Goal: Task Accomplishment & Management: Complete application form

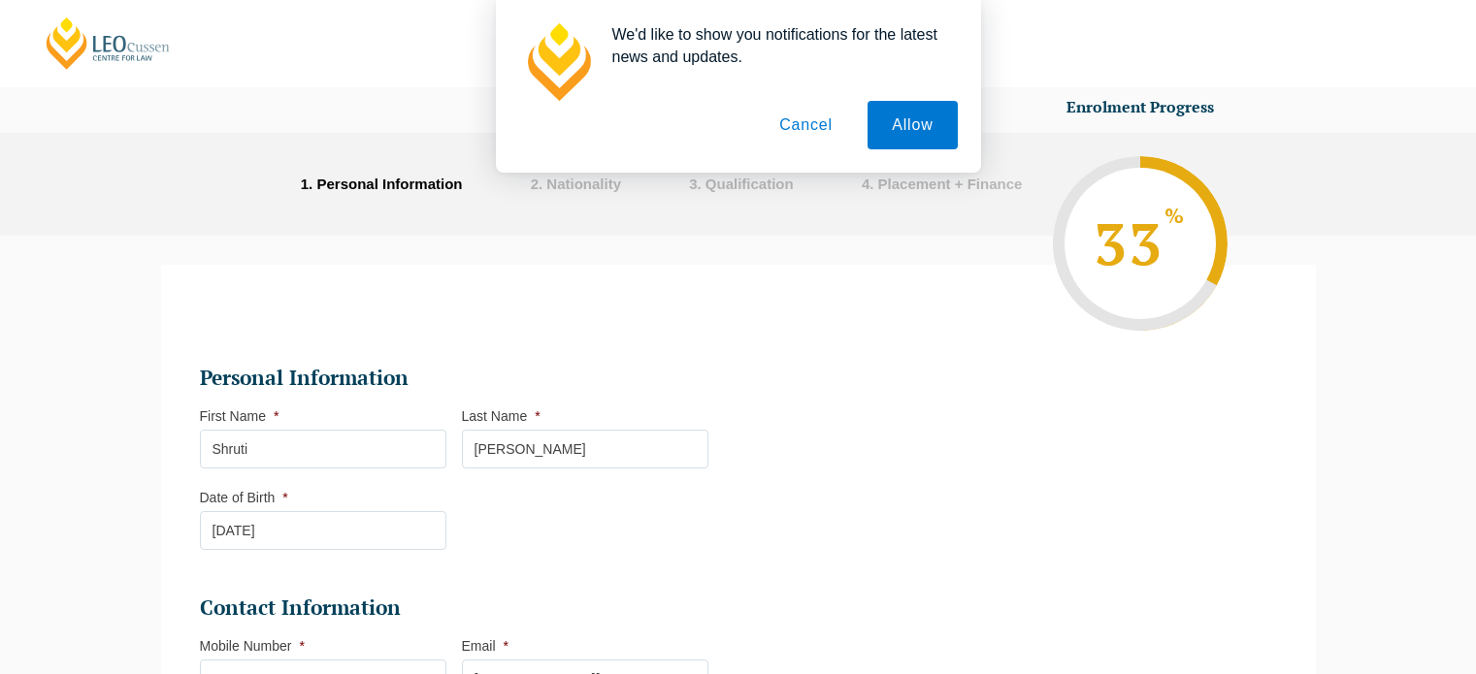
select select "[DEMOGRAPHIC_DATA]"
select select "She/Her/Hers"
select select
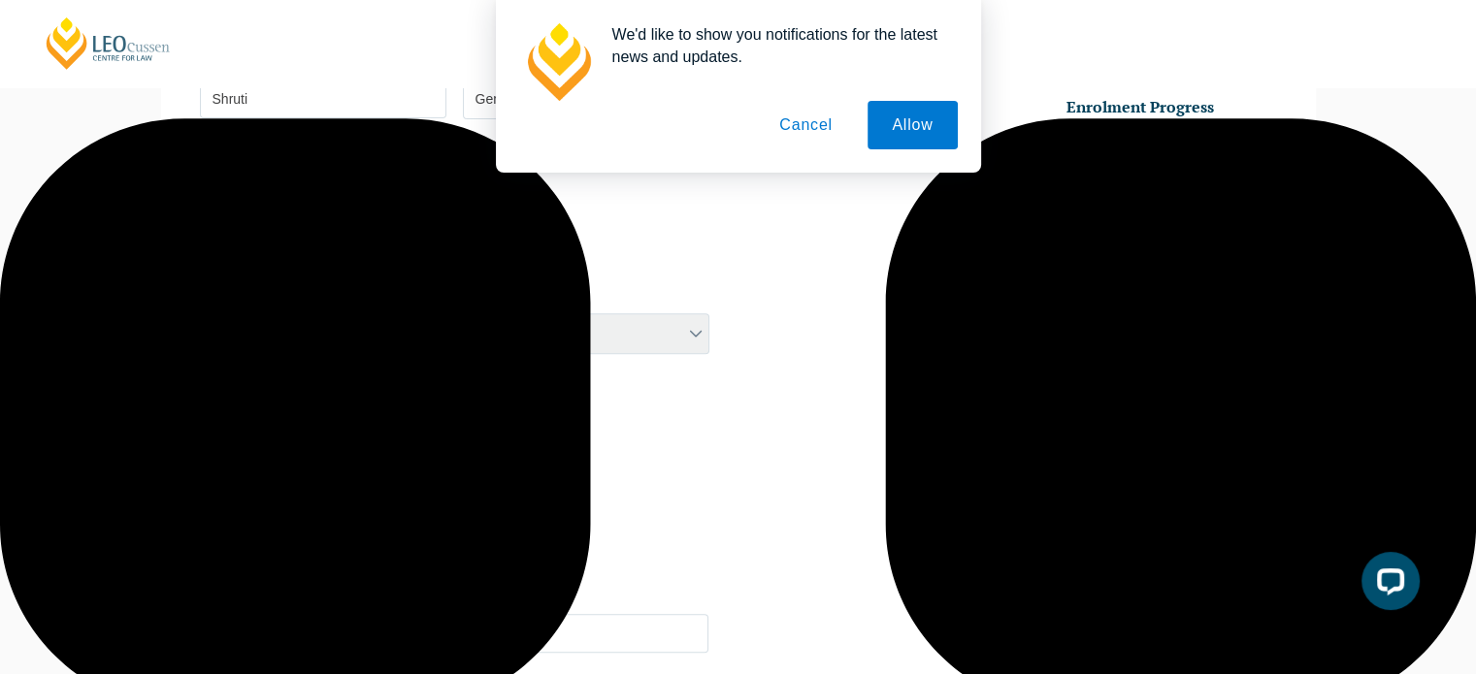
click at [804, 126] on button "Cancel" at bounding box center [806, 125] width 102 height 49
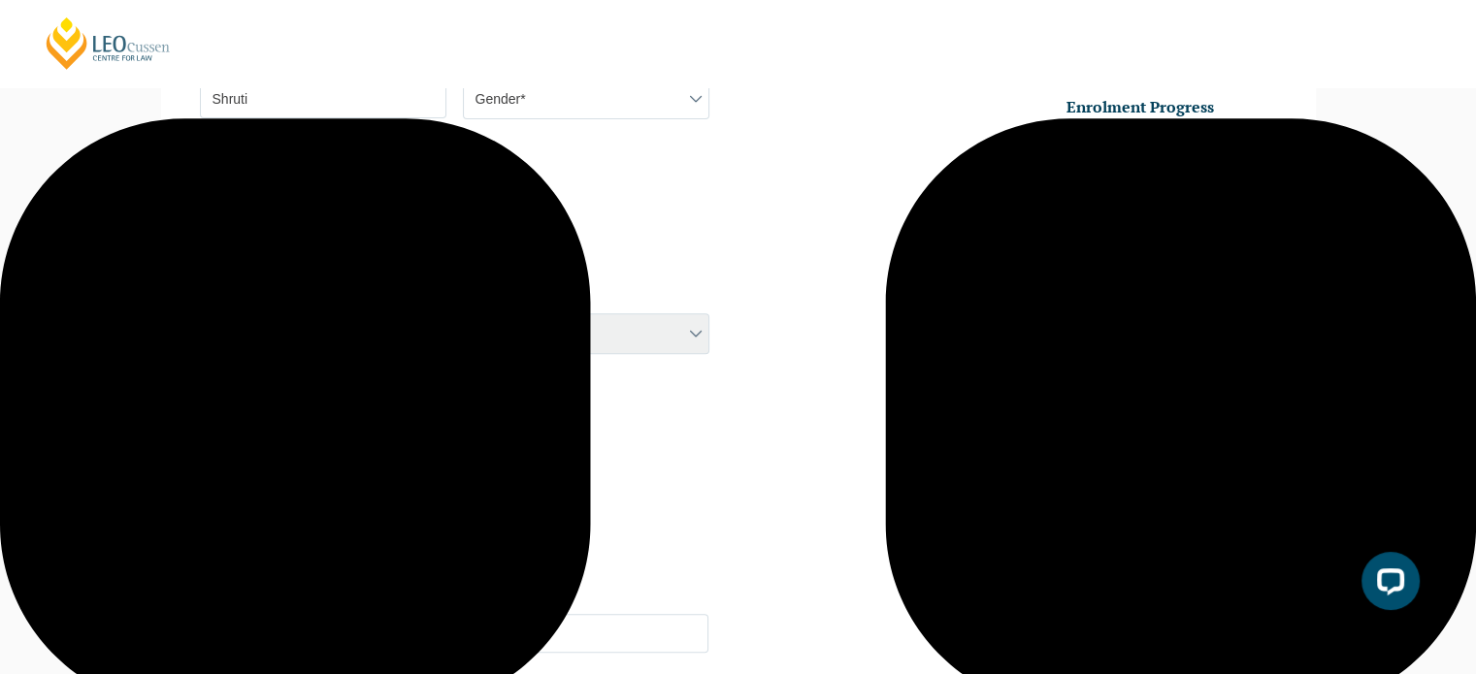
click at [368, 343] on select "Learning Mode* Online Full Time Learning Online Part Time Learning Blended Full…" at bounding box center [324, 333] width 246 height 41
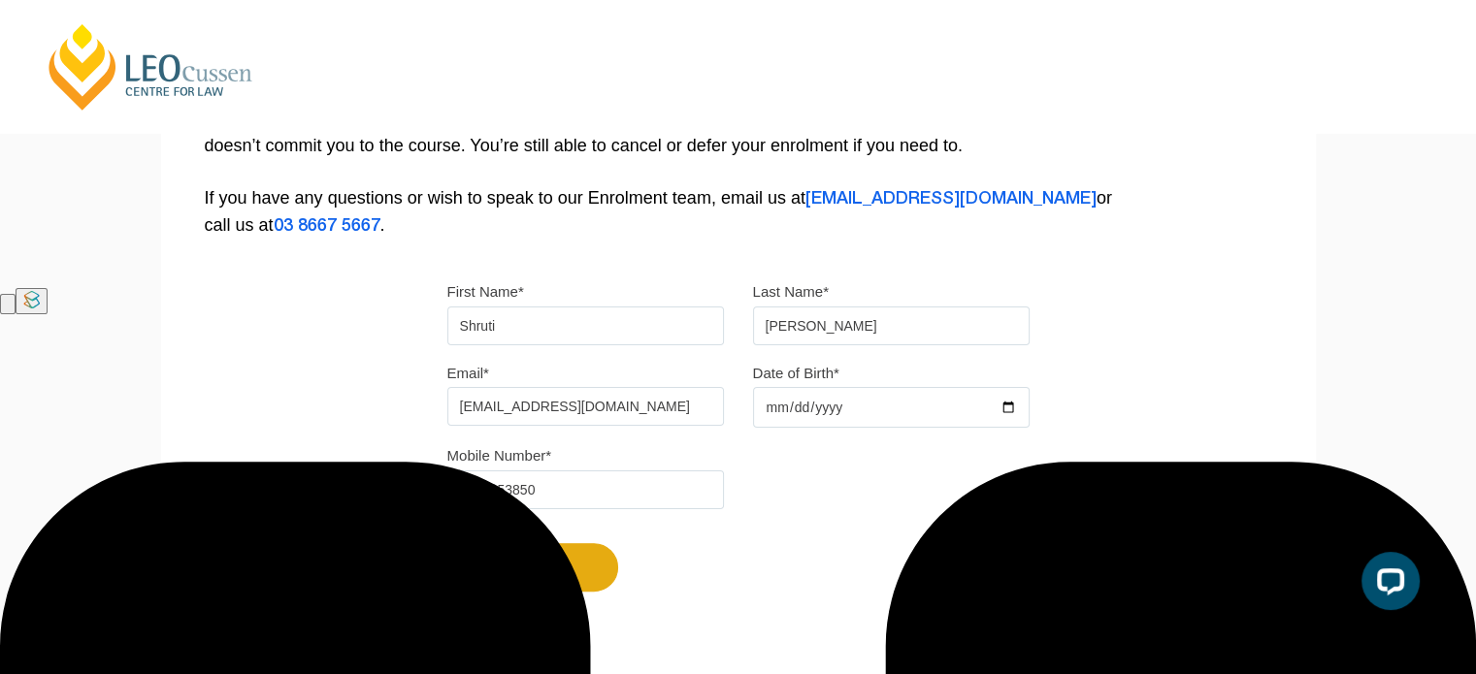
scroll to position [386, 0]
click at [793, 416] on input "Date of Birth*" at bounding box center [891, 407] width 277 height 41
click at [786, 410] on input "Date of Birth*" at bounding box center [891, 407] width 277 height 41
click at [1013, 406] on input "Date of Birth*" at bounding box center [891, 407] width 277 height 41
type input "[DATE]"
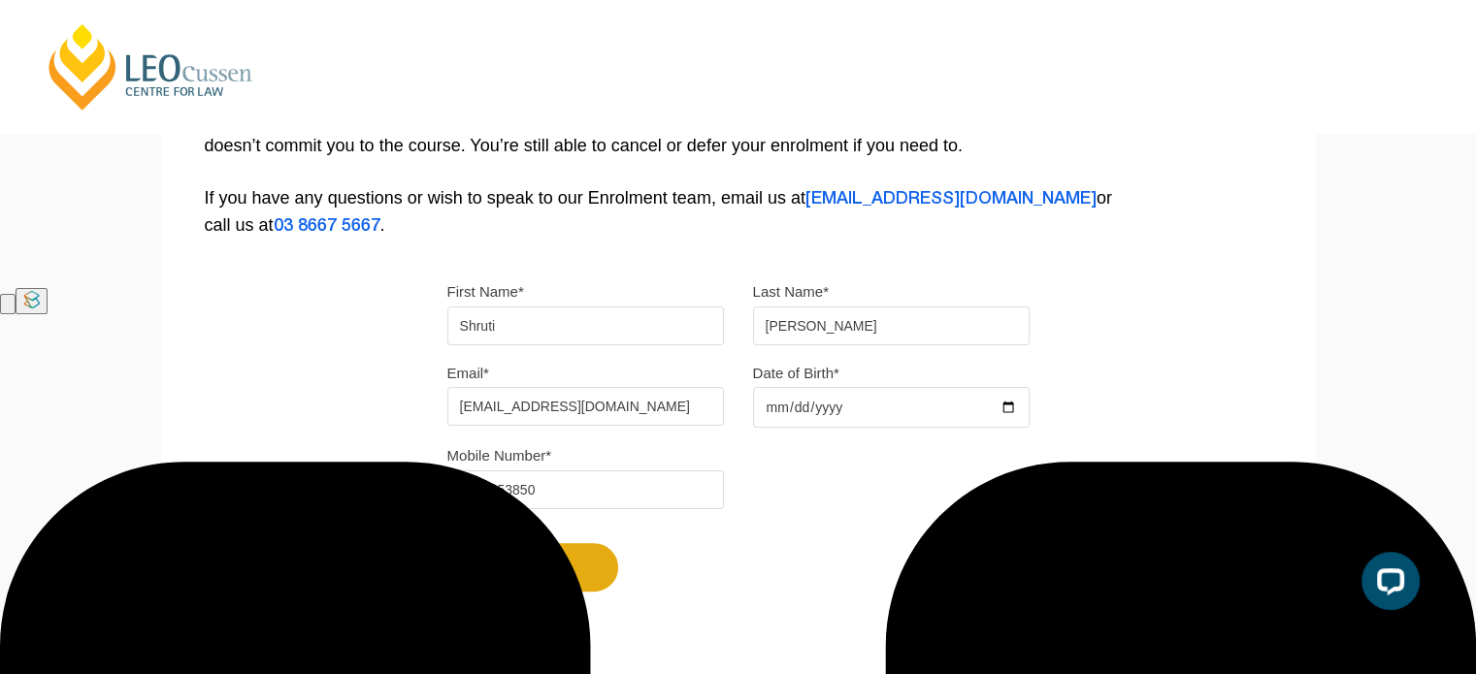
click at [534, 549] on button "Continue" at bounding box center [535, 567] width 166 height 49
select select
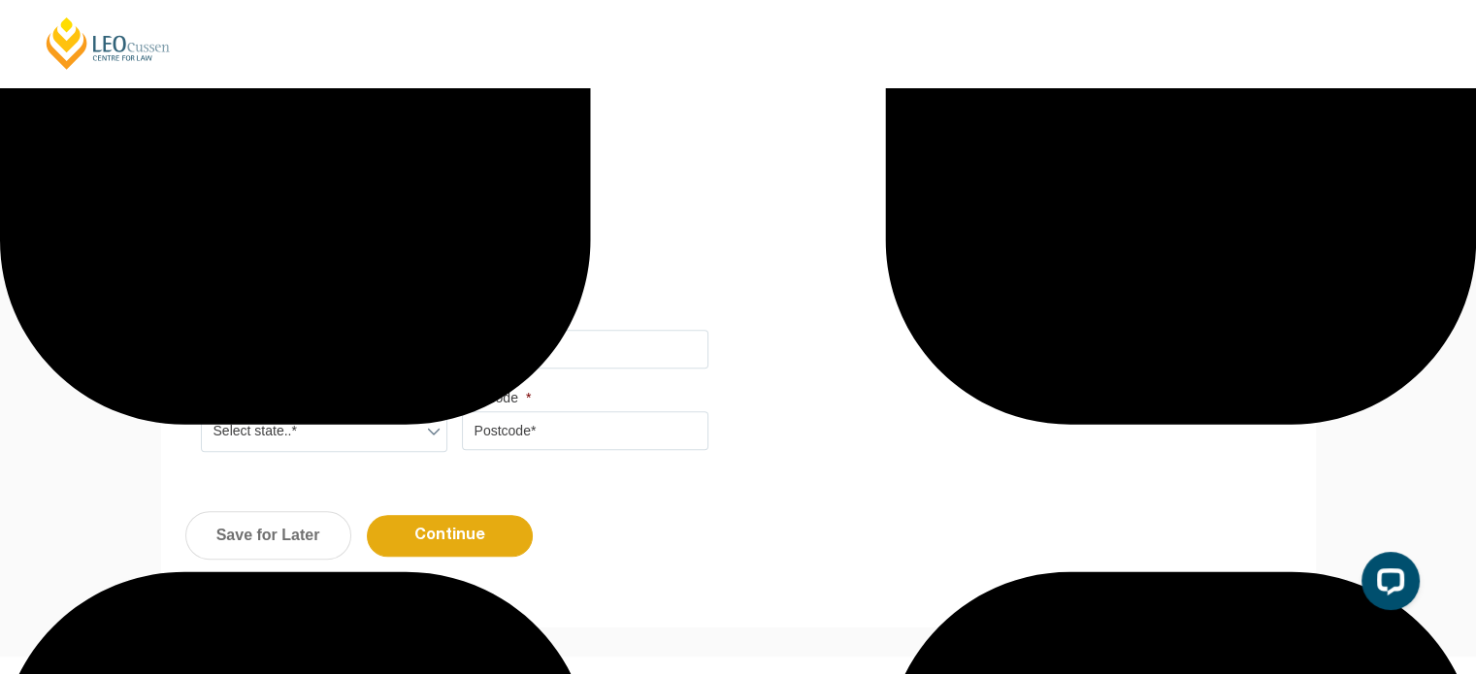
scroll to position [1033, 0]
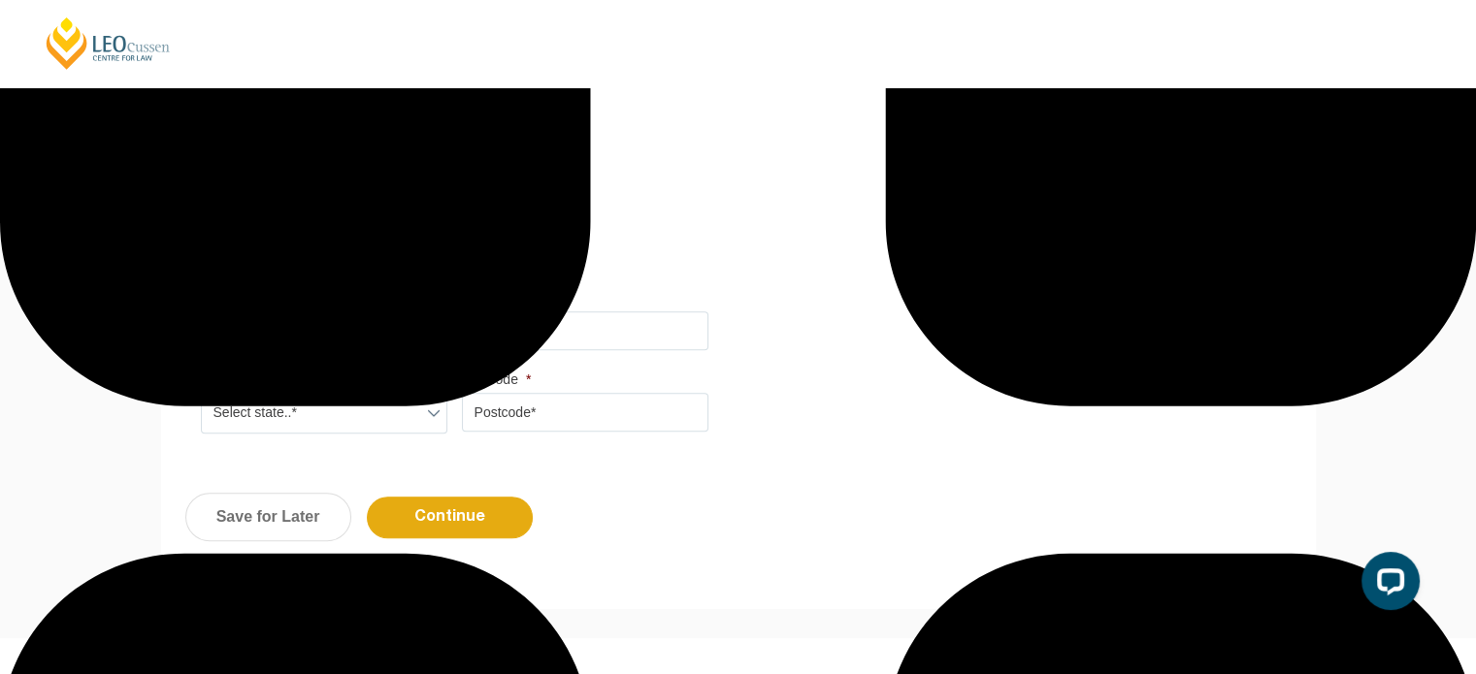
click at [373, 324] on input "Street *" at bounding box center [323, 331] width 246 height 39
type input "[STREET_ADDRESS]"
click at [550, 325] on input "Suburb *" at bounding box center [585, 331] width 246 height 39
type input "2"
type input "[GEOGRAPHIC_DATA]"
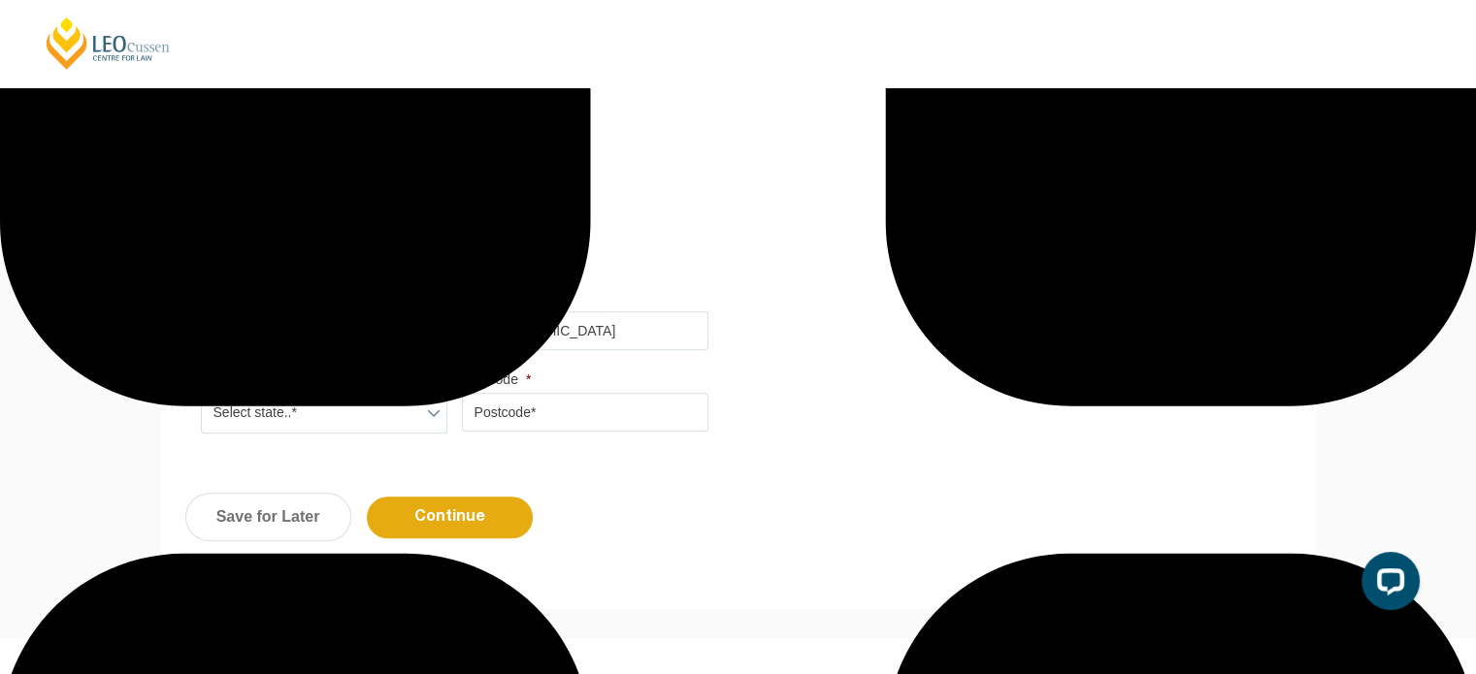
click at [403, 410] on select "Select state..* [GEOGRAPHIC_DATA] [GEOGRAPHIC_DATA] [GEOGRAPHIC_DATA] SA [GEOGR…" at bounding box center [324, 413] width 246 height 41
select select "VIC"
click at [201, 393] on select "Select state..* [GEOGRAPHIC_DATA] [GEOGRAPHIC_DATA] [GEOGRAPHIC_DATA] SA [GEOGR…" at bounding box center [324, 413] width 246 height 41
click at [484, 422] on input "Postcode *" at bounding box center [585, 412] width 246 height 39
type input "3978"
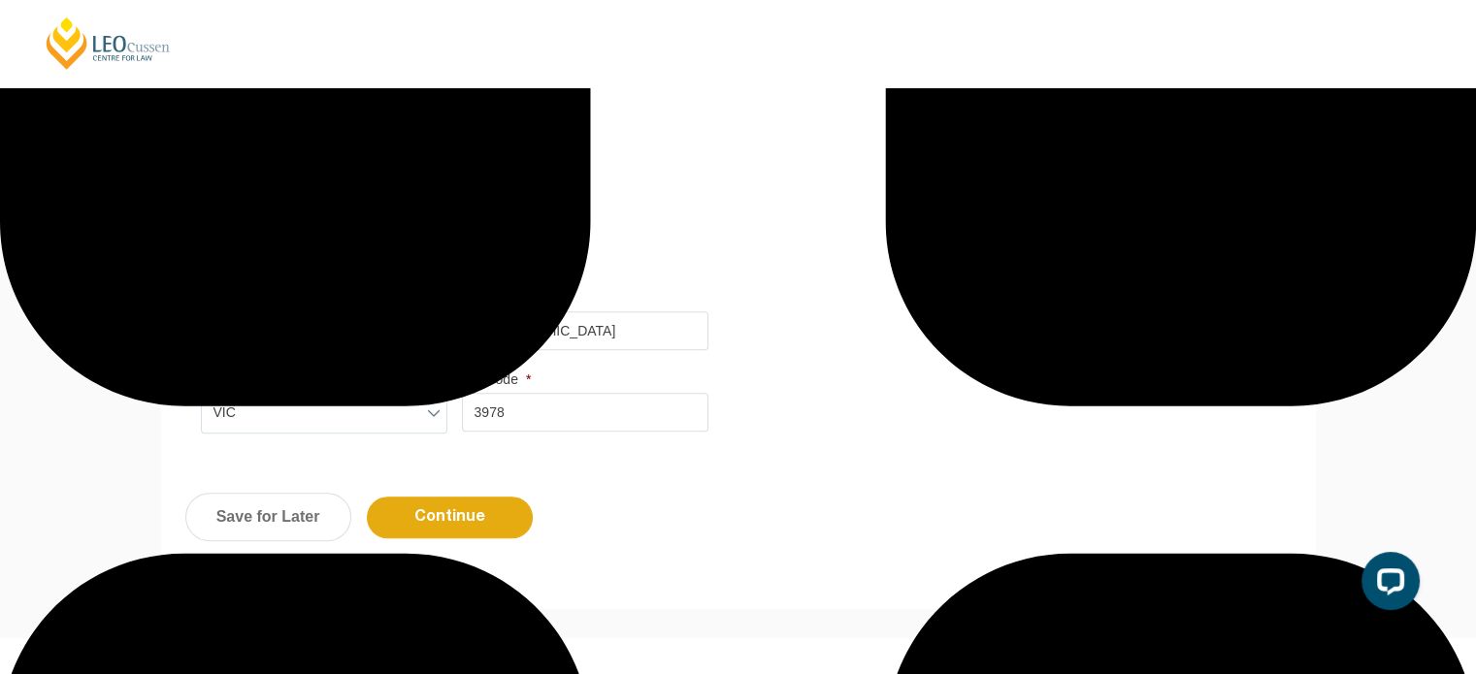
click at [357, 342] on input "[STREET_ADDRESS]" at bounding box center [323, 331] width 246 height 39
type input "[STREET_ADDRESS]"
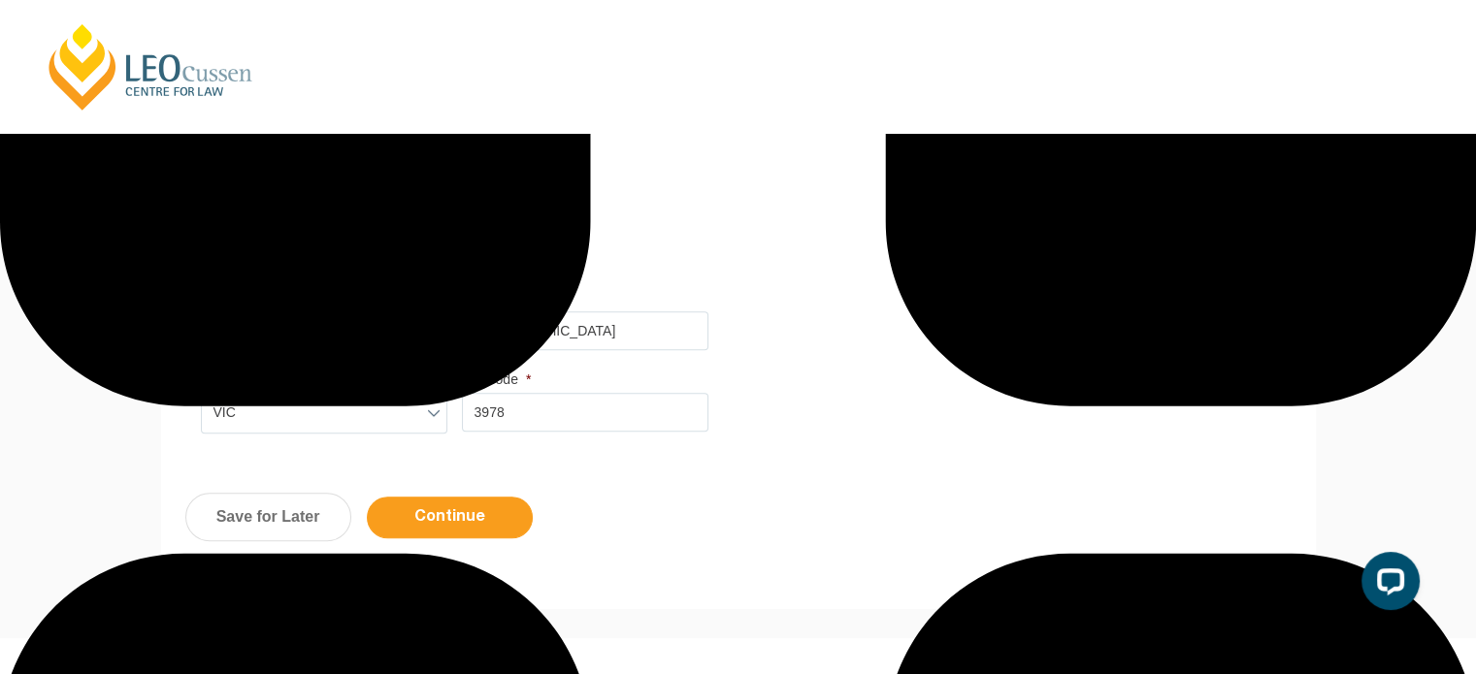
click at [443, 519] on input "Continue" at bounding box center [450, 518] width 166 height 42
select select
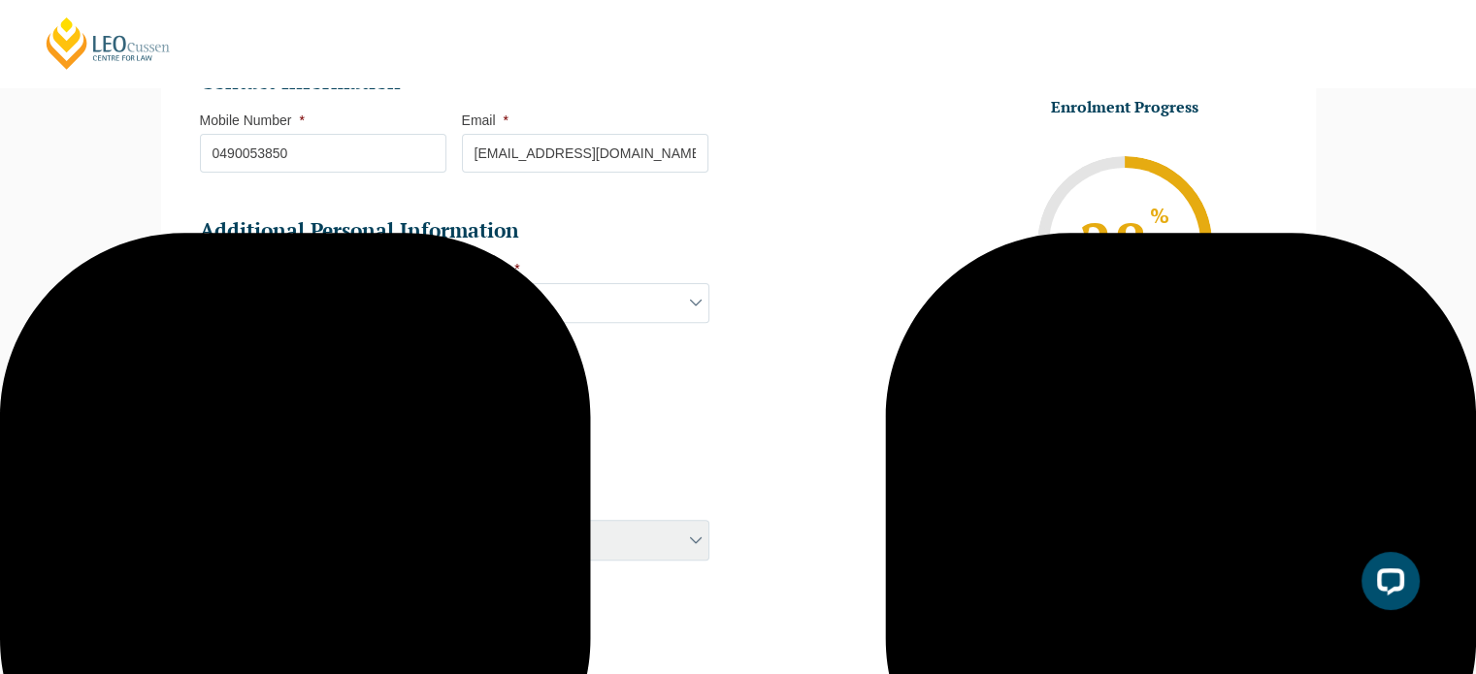
scroll to position [616, 0]
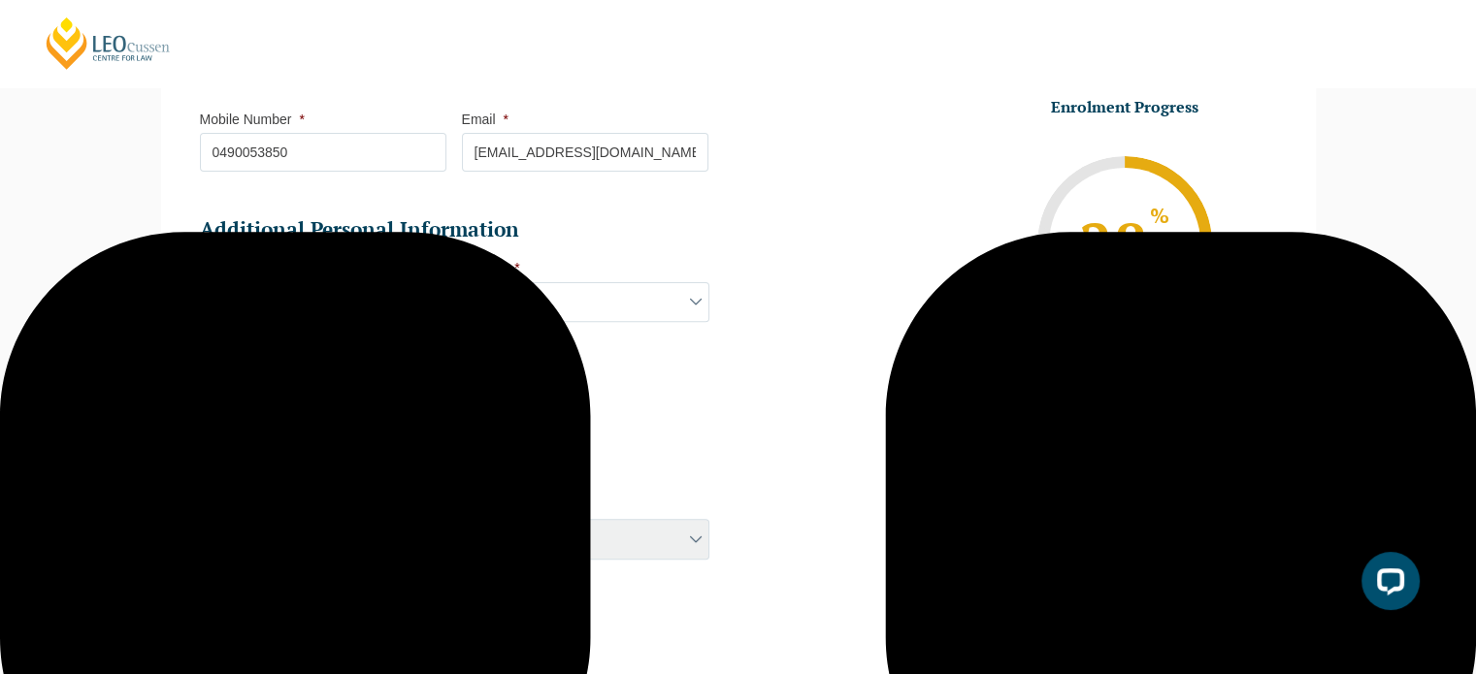
click at [355, 298] on input "Preferred First Name *" at bounding box center [323, 301] width 246 height 39
type input "Shruti"
select select "VIC"
select select
click at [489, 313] on select "Gender* [DEMOGRAPHIC_DATA] [DEMOGRAPHIC_DATA] [DEMOGRAPHIC_DATA] [DEMOGRAPHIC_D…" at bounding box center [586, 302] width 246 height 41
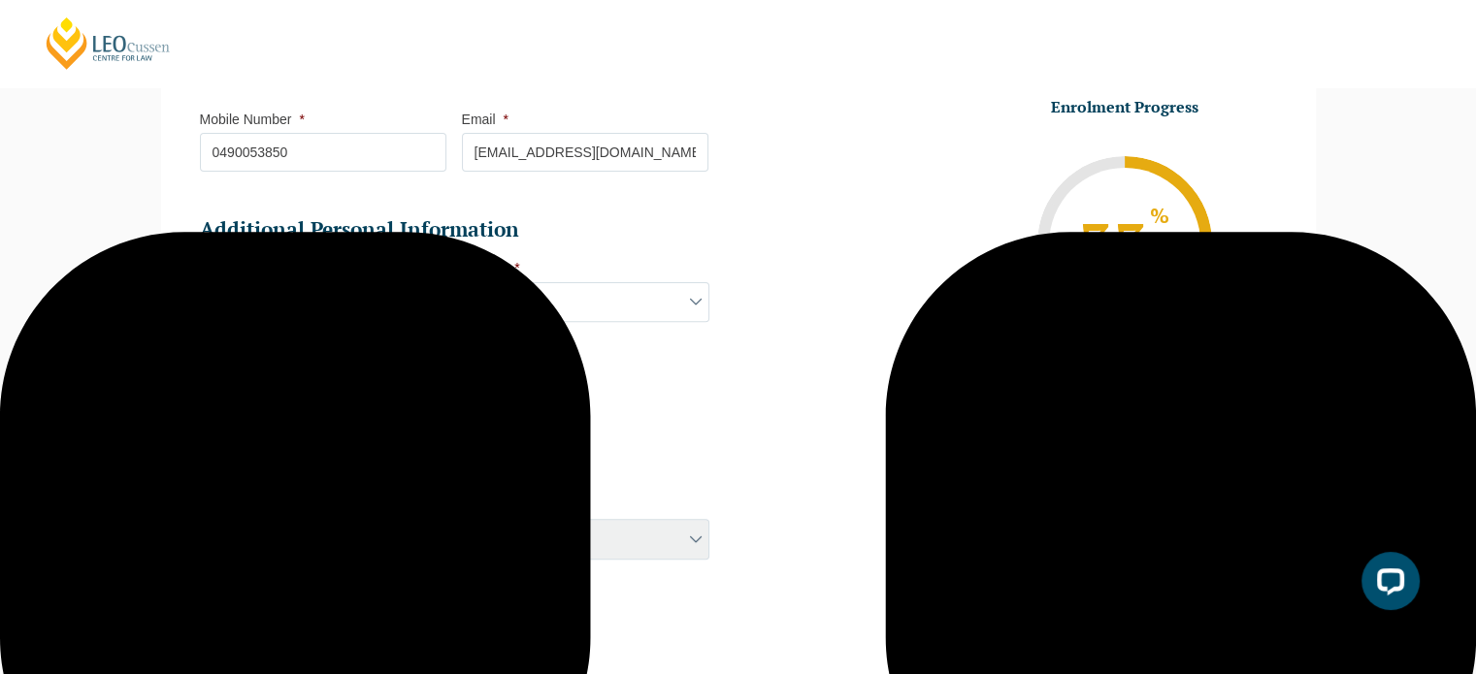
select select "[DEMOGRAPHIC_DATA]"
click at [463, 282] on select "Gender* [DEMOGRAPHIC_DATA] [DEMOGRAPHIC_DATA] [DEMOGRAPHIC_DATA] [DEMOGRAPHIC_D…" at bounding box center [586, 302] width 246 height 41
click at [384, 394] on select "Pronouns* She/Her/Hers He/Him/His They/Them/Theirs Other Prefer not to disclose" at bounding box center [324, 386] width 246 height 41
select select "She/Her/Hers"
click at [201, 366] on select "Pronouns* She/Her/Hers He/Him/His They/Them/Theirs Other Prefer not to disclose" at bounding box center [324, 386] width 246 height 41
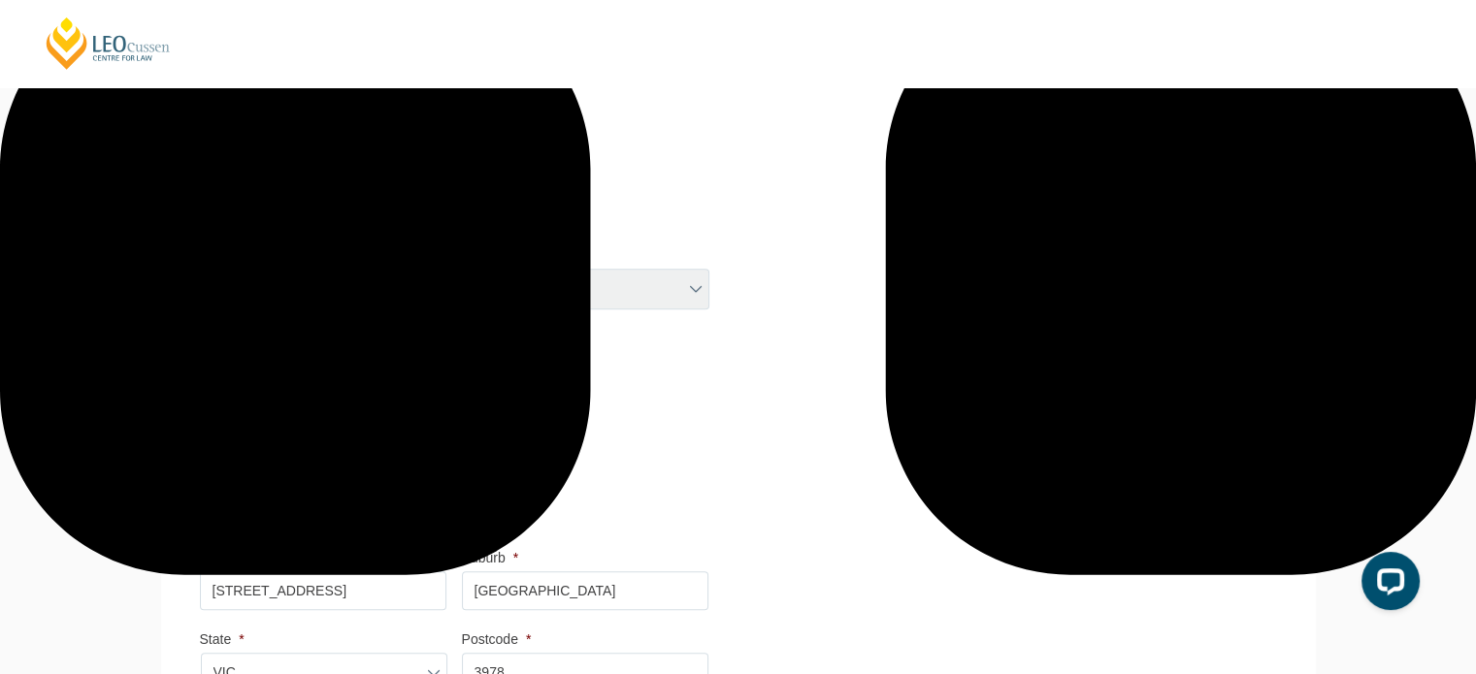
scroll to position [903, 0]
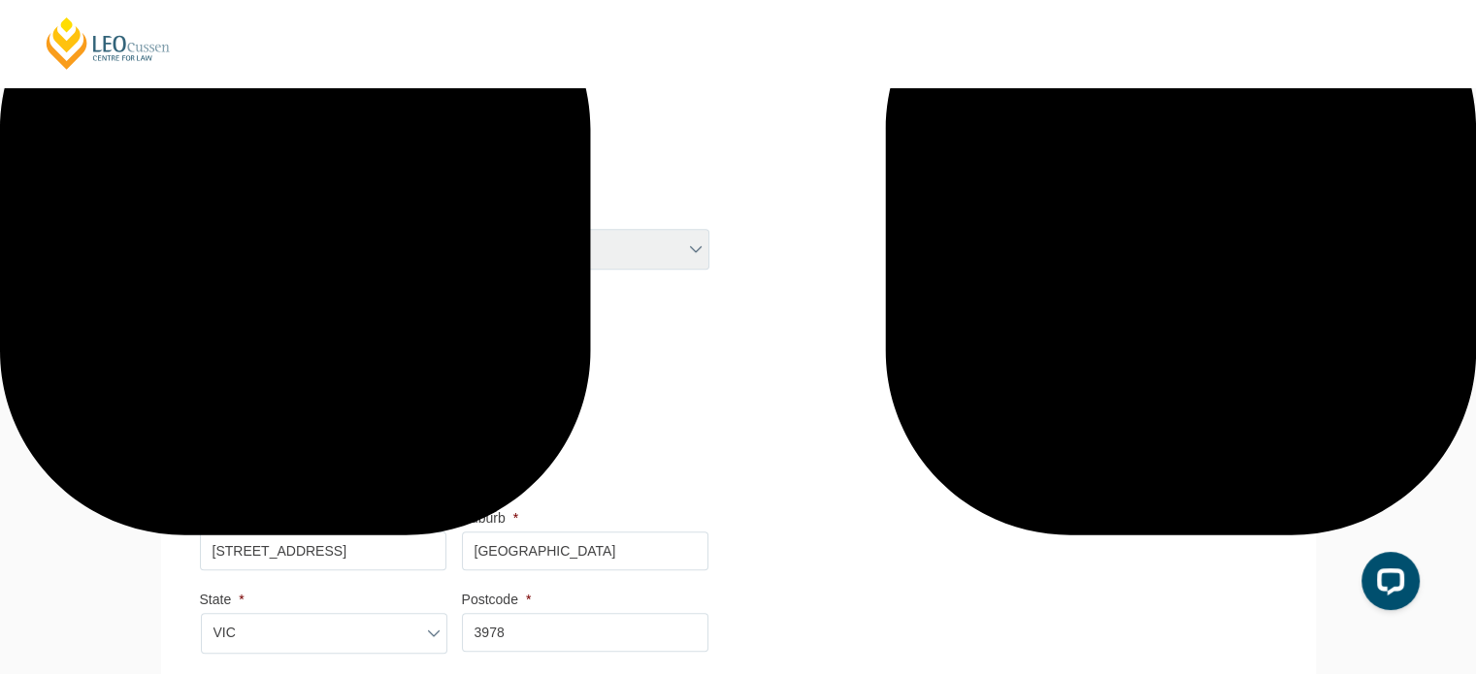
click at [361, 247] on select "Learning Mode* Online Full Time Learning Online Part Time Learning Blended Full…" at bounding box center [324, 249] width 246 height 41
select select "Blended Part Time Learning"
click at [201, 229] on select "Learning Mode* Online Full Time Learning Online Part Time Learning Blended Full…" at bounding box center [324, 249] width 246 height 41
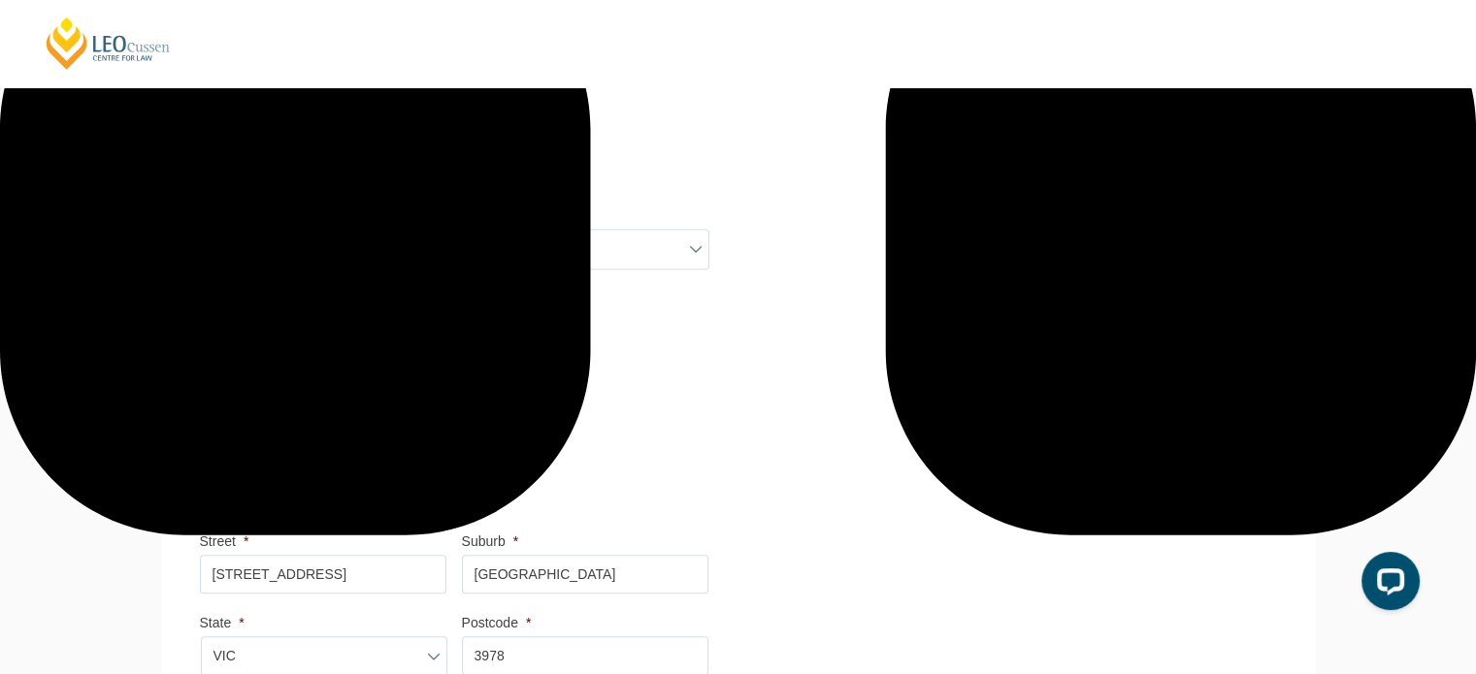
click at [499, 240] on select "State* ACT/[GEOGRAPHIC_DATA] QLD [GEOGRAPHIC_DATA] [GEOGRAPHIC_DATA]" at bounding box center [586, 249] width 246 height 41
select select "VIC"
click at [463, 229] on select "State* ACT/[GEOGRAPHIC_DATA] QLD [GEOGRAPHIC_DATA] [GEOGRAPHIC_DATA]" at bounding box center [586, 249] width 246 height 41
click at [419, 337] on select "Course Date* [DATE] ([DATE] to [DATE]) [DATE] ([DATE] to [DATE]) [DATE] ([DATE]…" at bounding box center [324, 332] width 246 height 41
select select "[DATE] ([DATE] to [DATE])"
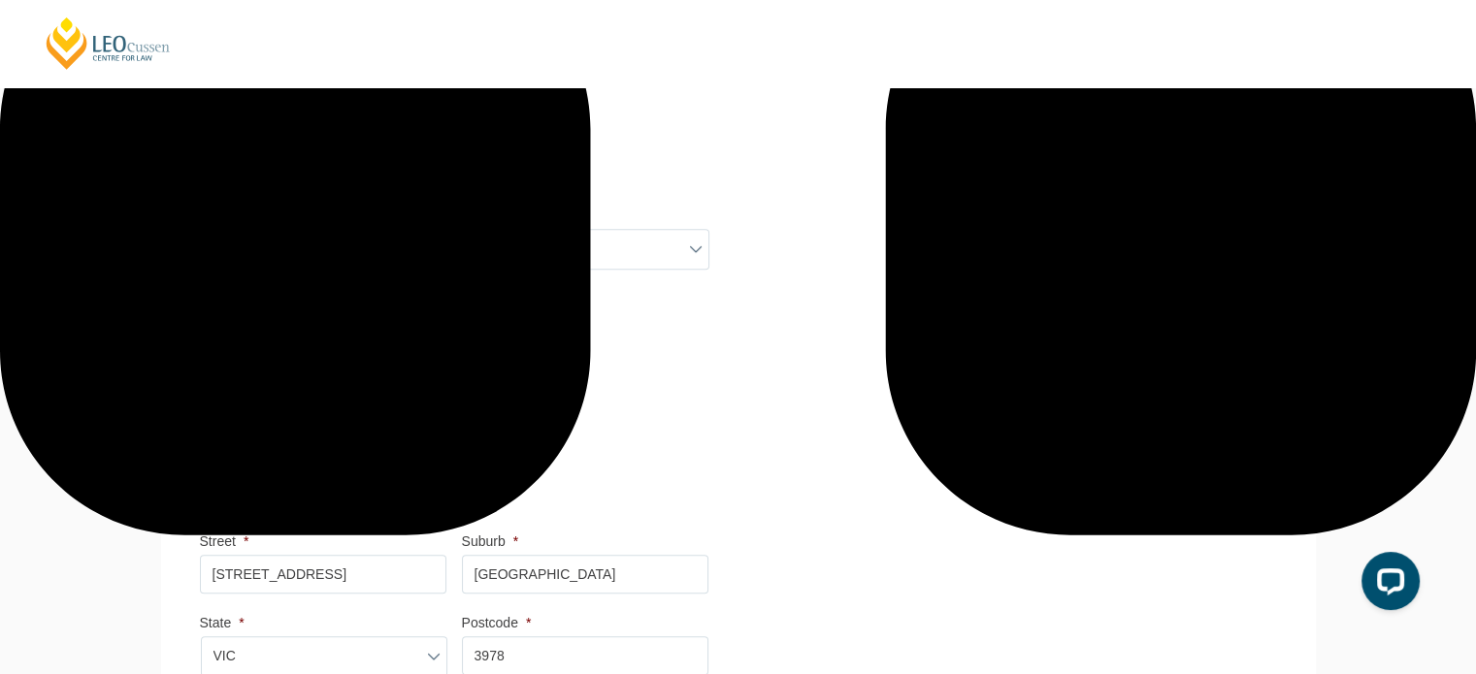
click at [201, 312] on select "Course Date* [DATE] ([DATE] to [DATE]) [DATE] ([DATE] to [DATE]) [DATE] ([DATE]…" at bounding box center [324, 332] width 246 height 41
type input "Intake [DATE] PT"
type input "Practical Legal Training ([GEOGRAPHIC_DATA])"
select select "[PERSON_NAME] (JAN) 2026 Part Time Blended"
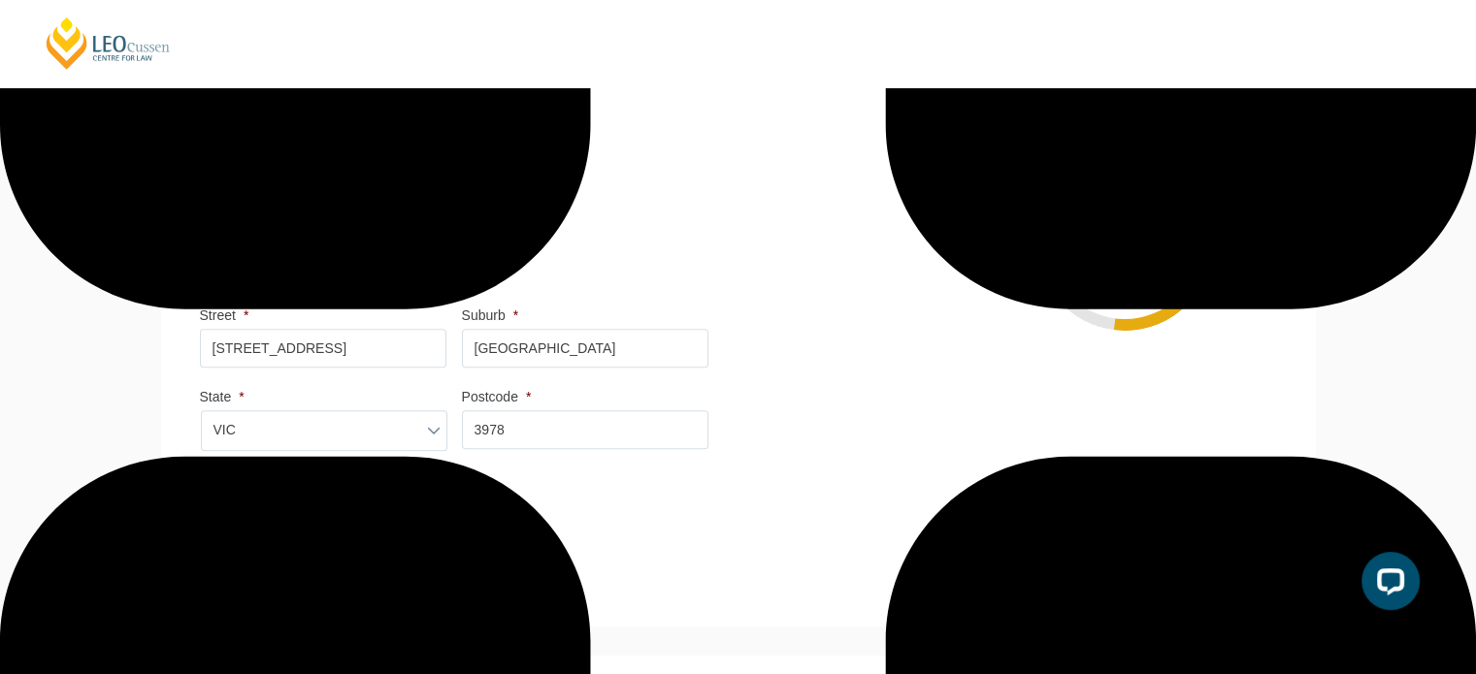
scroll to position [1131, 0]
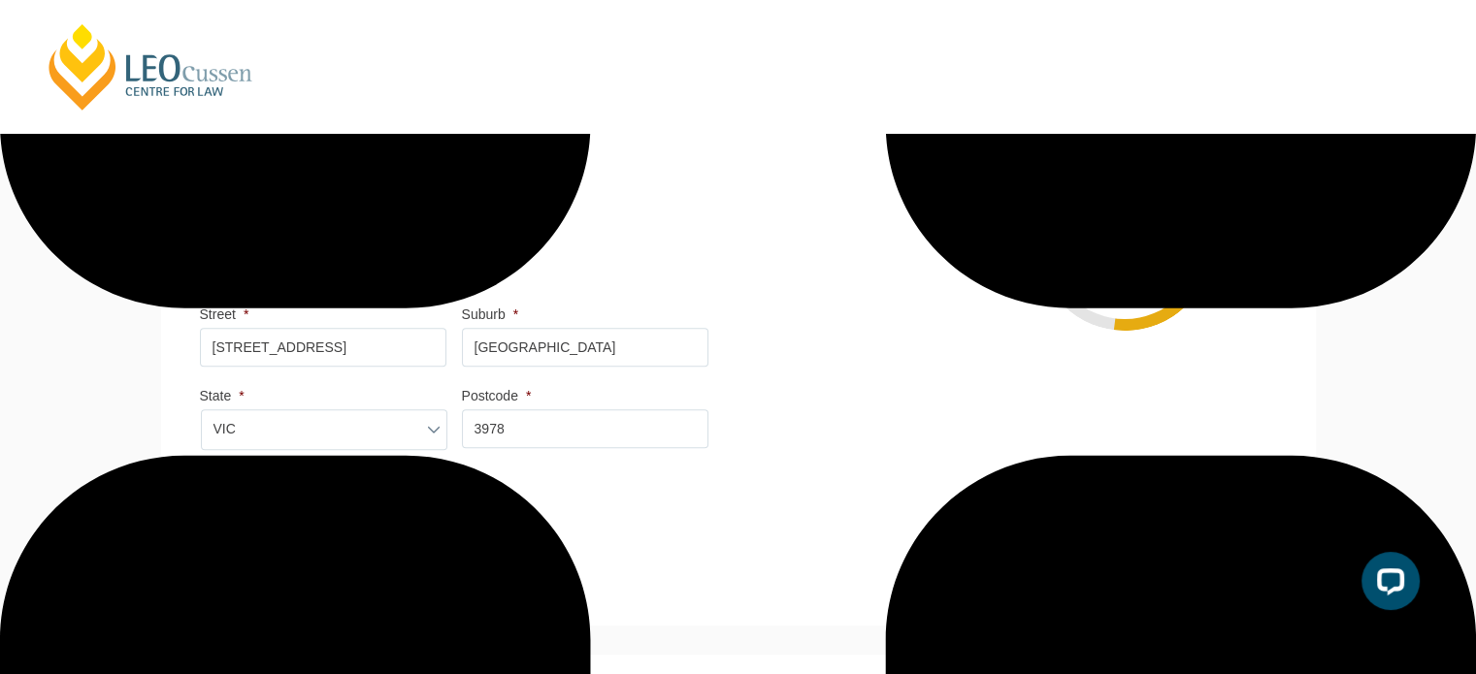
click at [474, 530] on input "Continue" at bounding box center [450, 533] width 166 height 42
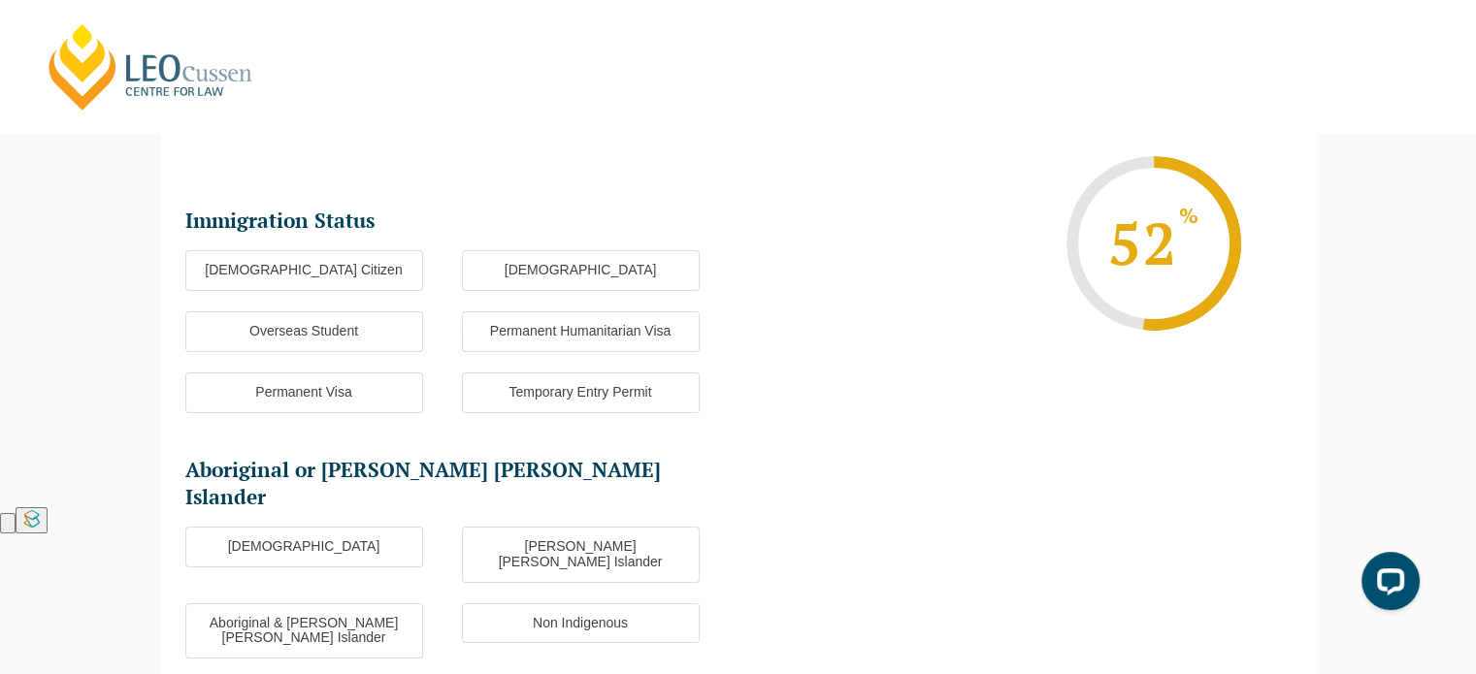
scroll to position [0, 0]
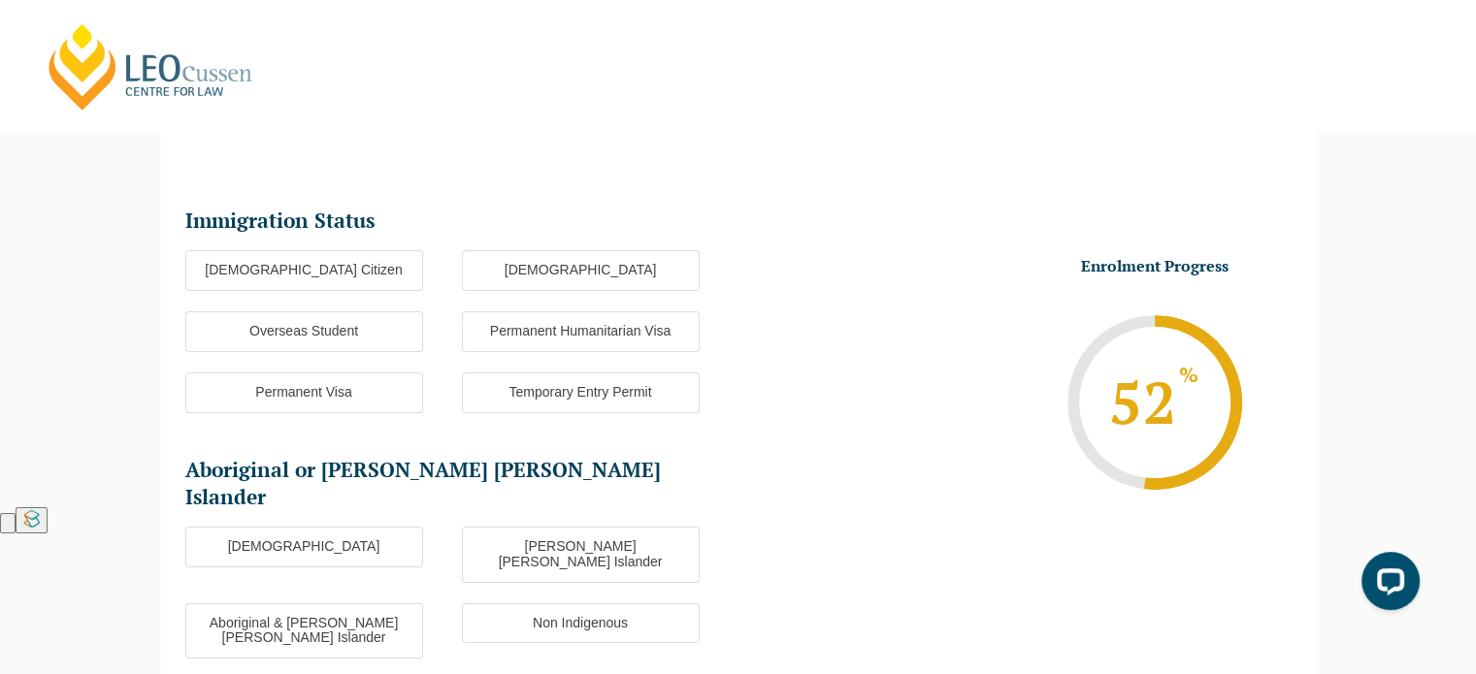
click at [392, 279] on label "[DEMOGRAPHIC_DATA] Citizen" at bounding box center [304, 270] width 238 height 41
click at [0, 0] on input "[DEMOGRAPHIC_DATA] Citizen" at bounding box center [0, 0] width 0 height 0
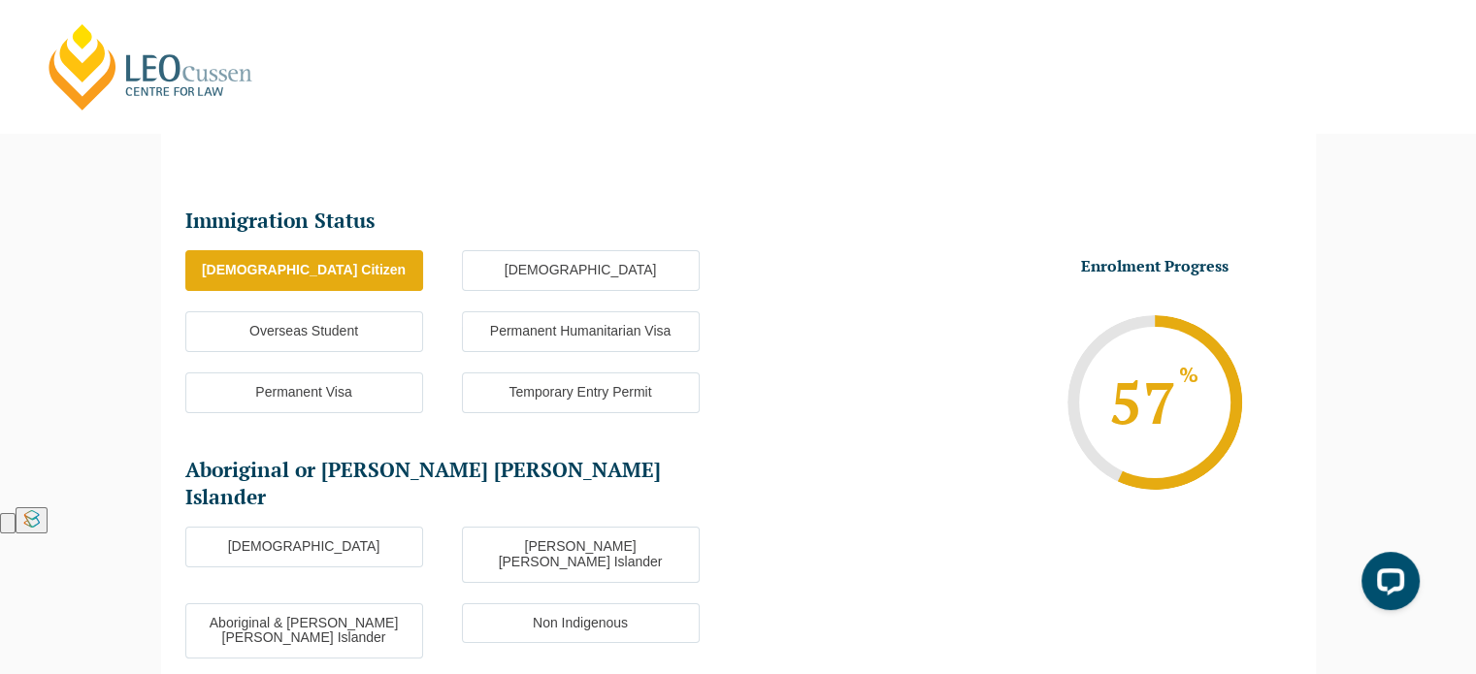
click at [488, 604] on label "Non Indigenous" at bounding box center [581, 624] width 238 height 41
click at [0, 0] on input "Non Indigenous" at bounding box center [0, 0] width 0 height 0
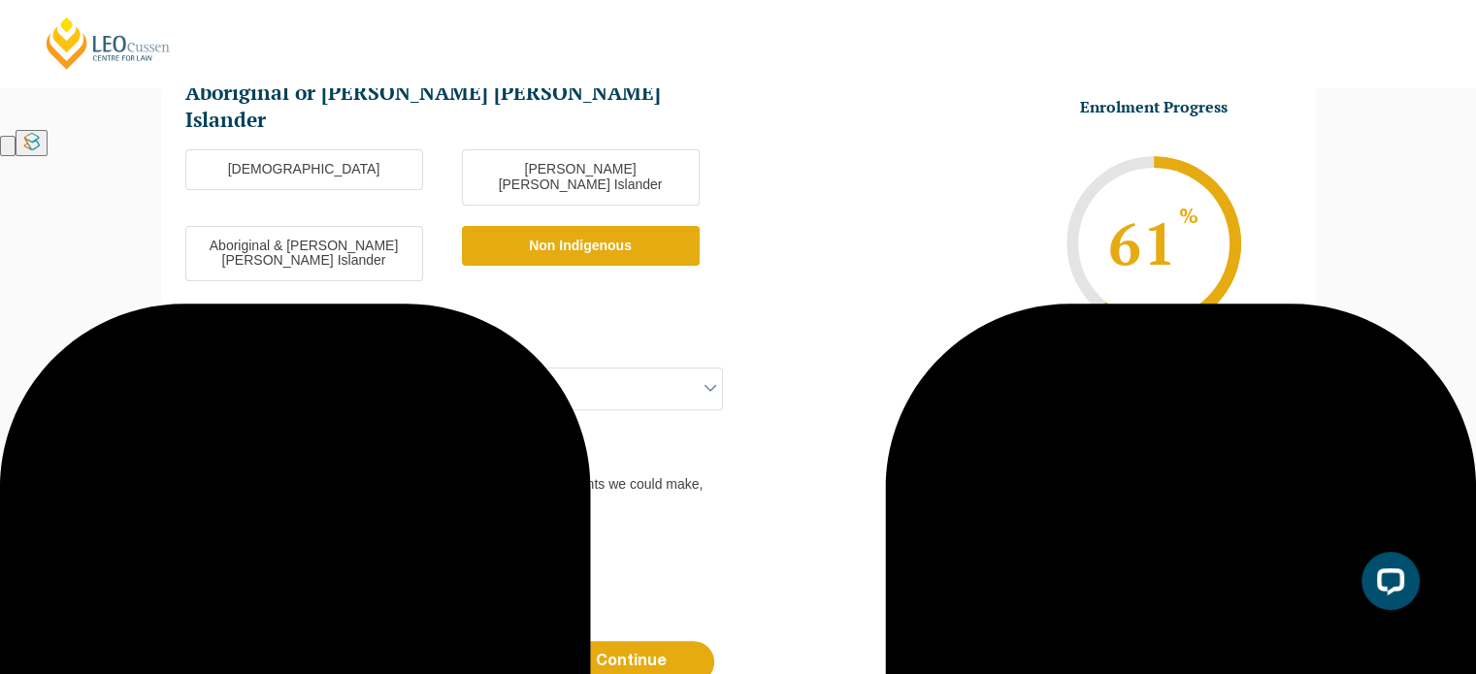
scroll to position [547, 0]
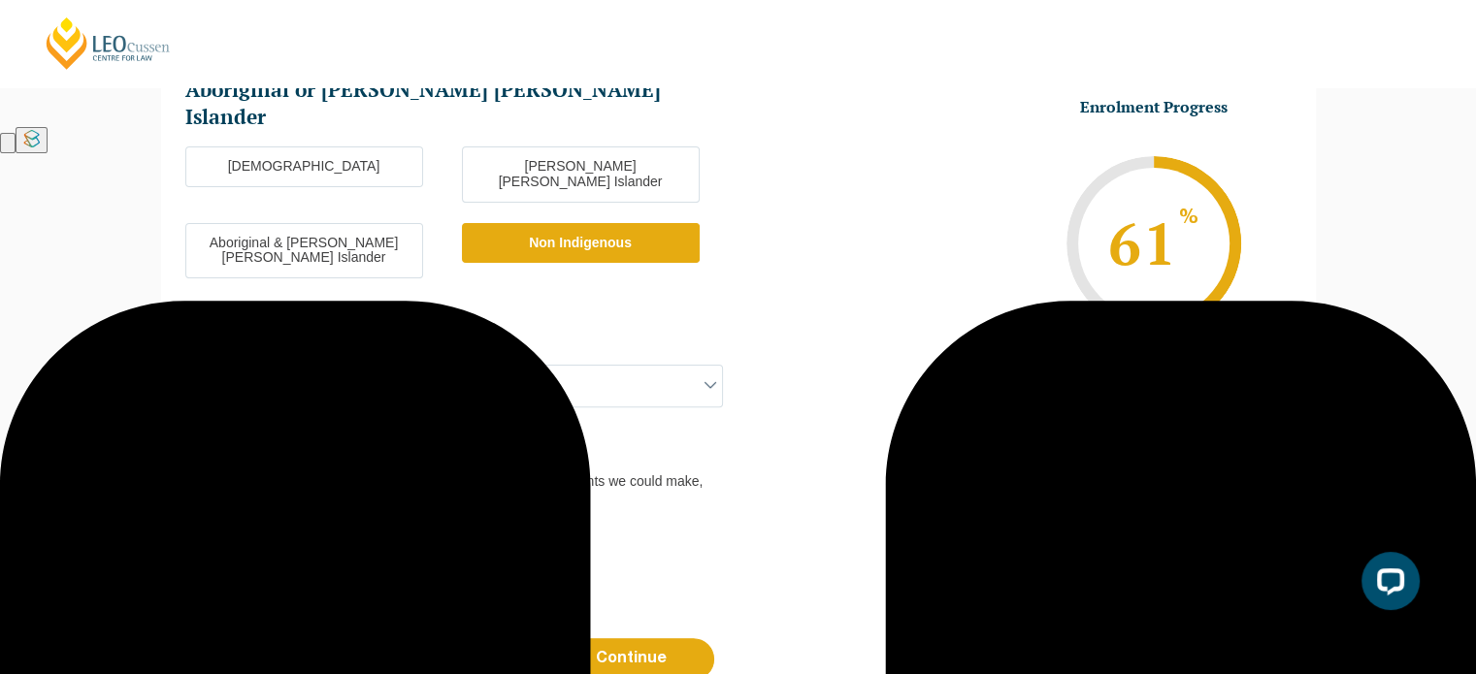
click at [341, 366] on span "Country of Birth*" at bounding box center [454, 386] width 536 height 41
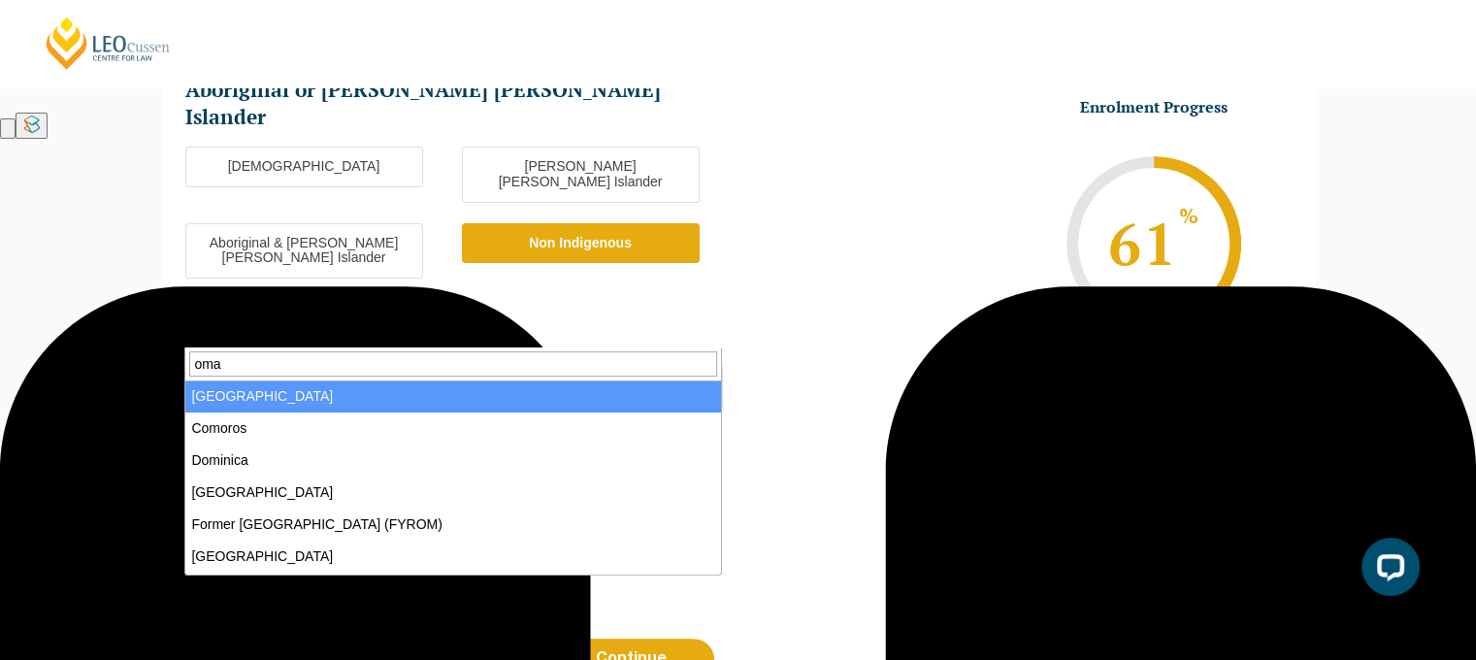
type input "oman"
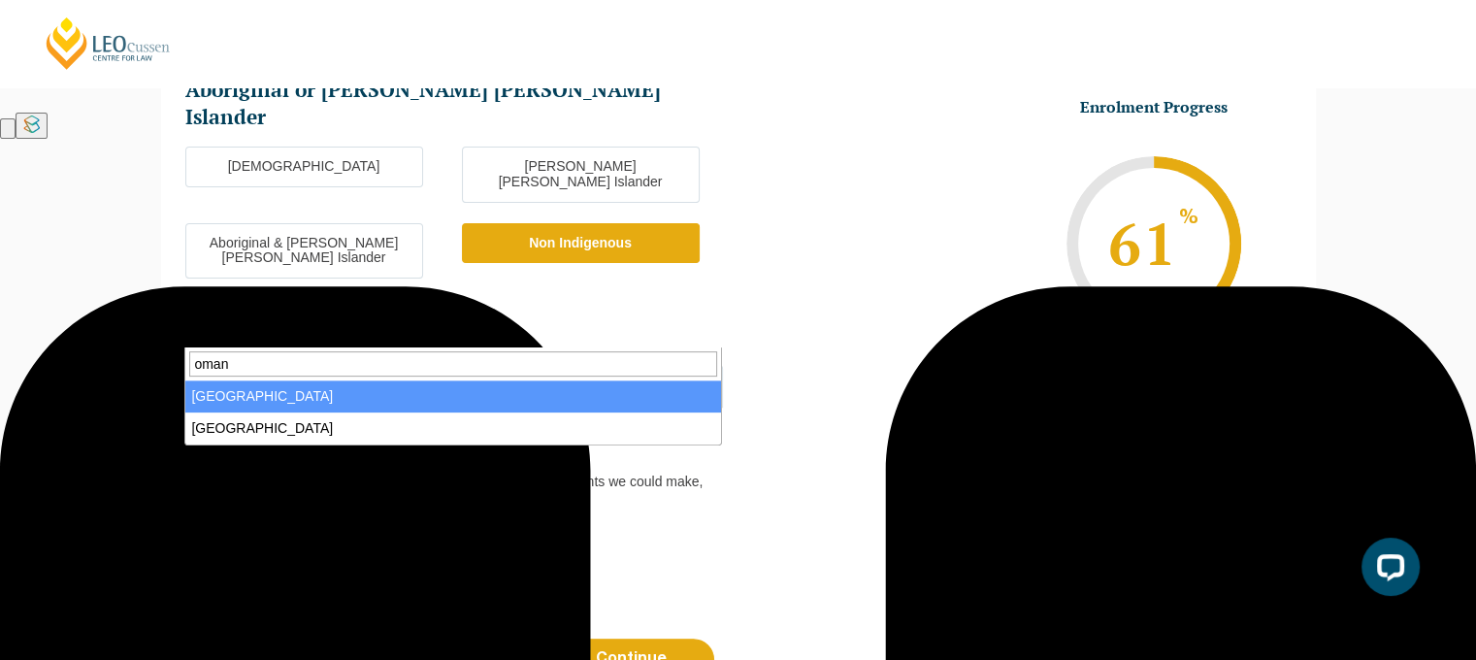
select select "Oman 4211"
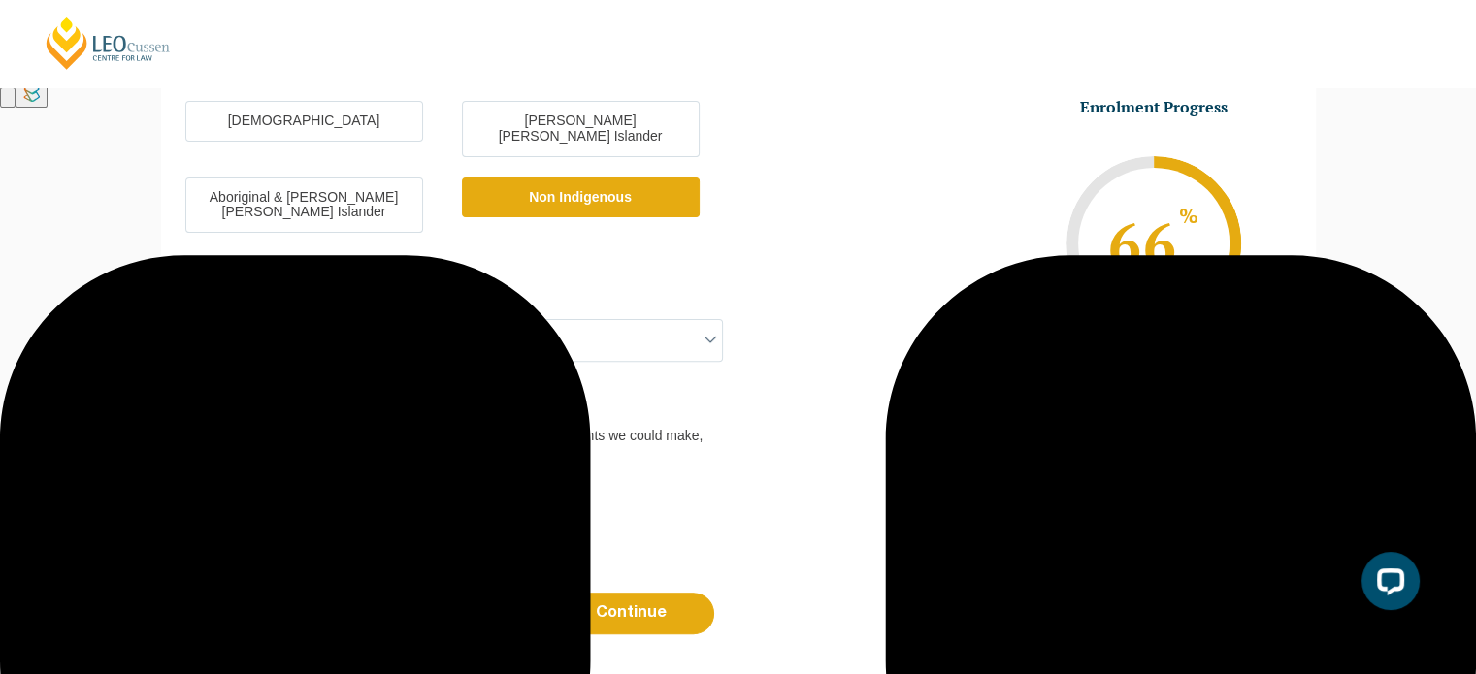
scroll to position [594, 0]
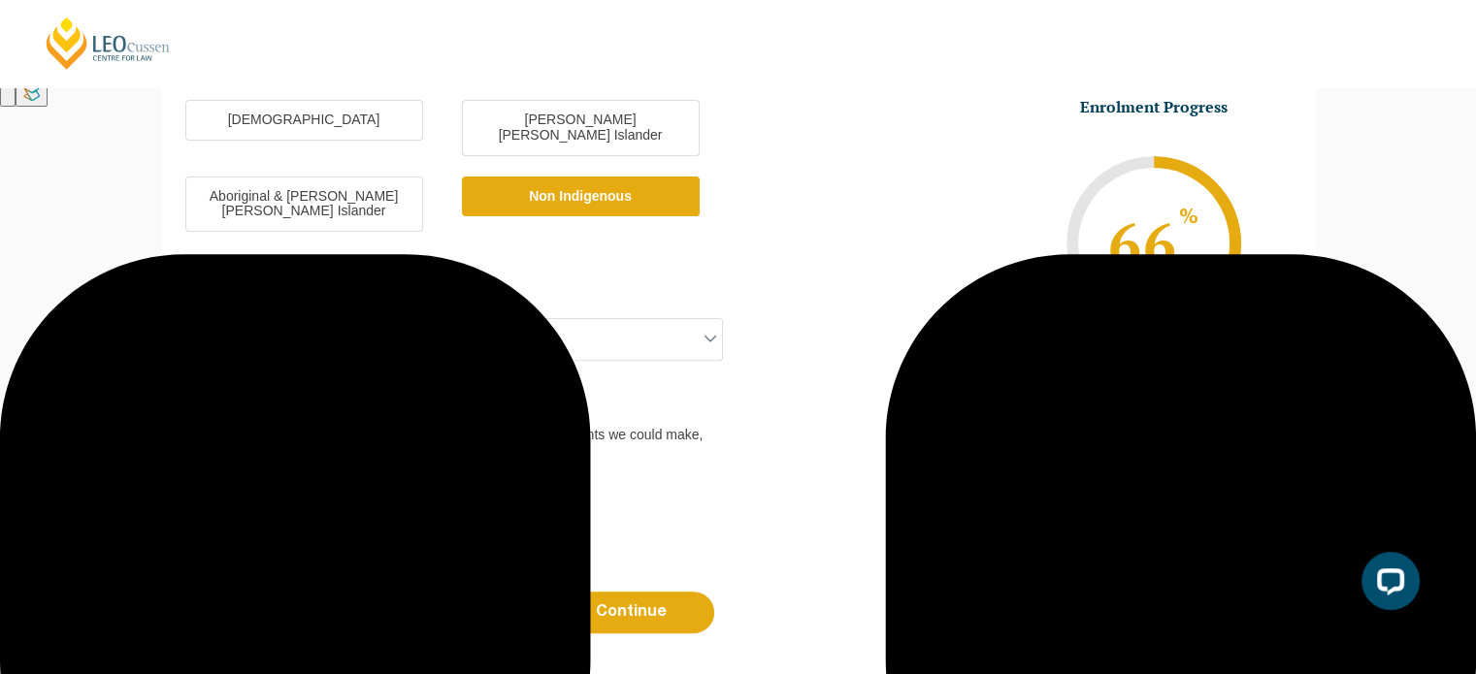
click at [342, 473] on label "No" at bounding box center [384, 493] width 123 height 41
click at [0, 0] on input "No" at bounding box center [0, 0] width 0 height 0
click at [288, 473] on label "Yes" at bounding box center [246, 493] width 123 height 41
click at [0, 0] on input "Yes" at bounding box center [0, 0] width 0 height 0
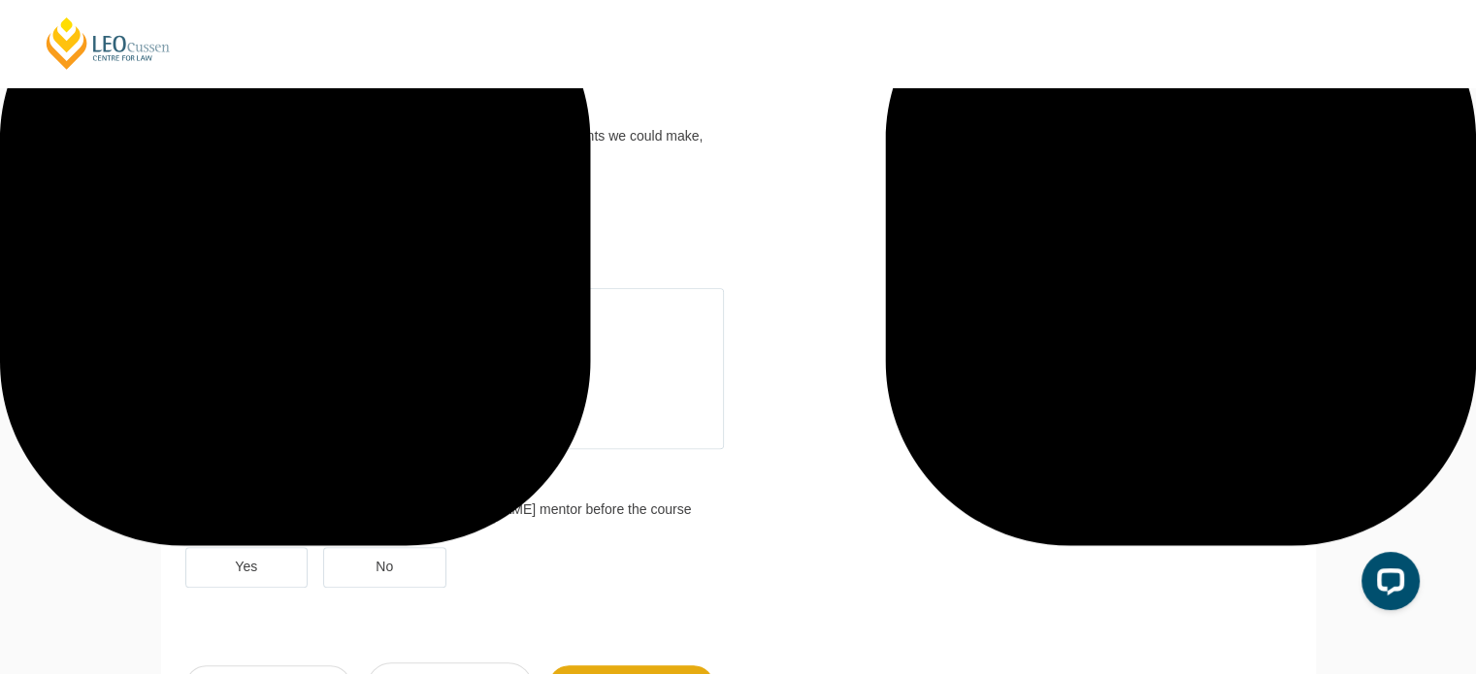
scroll to position [7, 0]
select select "Medical Condition"
click at [289, 372] on option "Medical Condition" at bounding box center [450, 381] width 503 height 19
click at [319, 450] on div "Hold down the ctrl or shift button to select multiple options." at bounding box center [454, 464] width 538 height 28
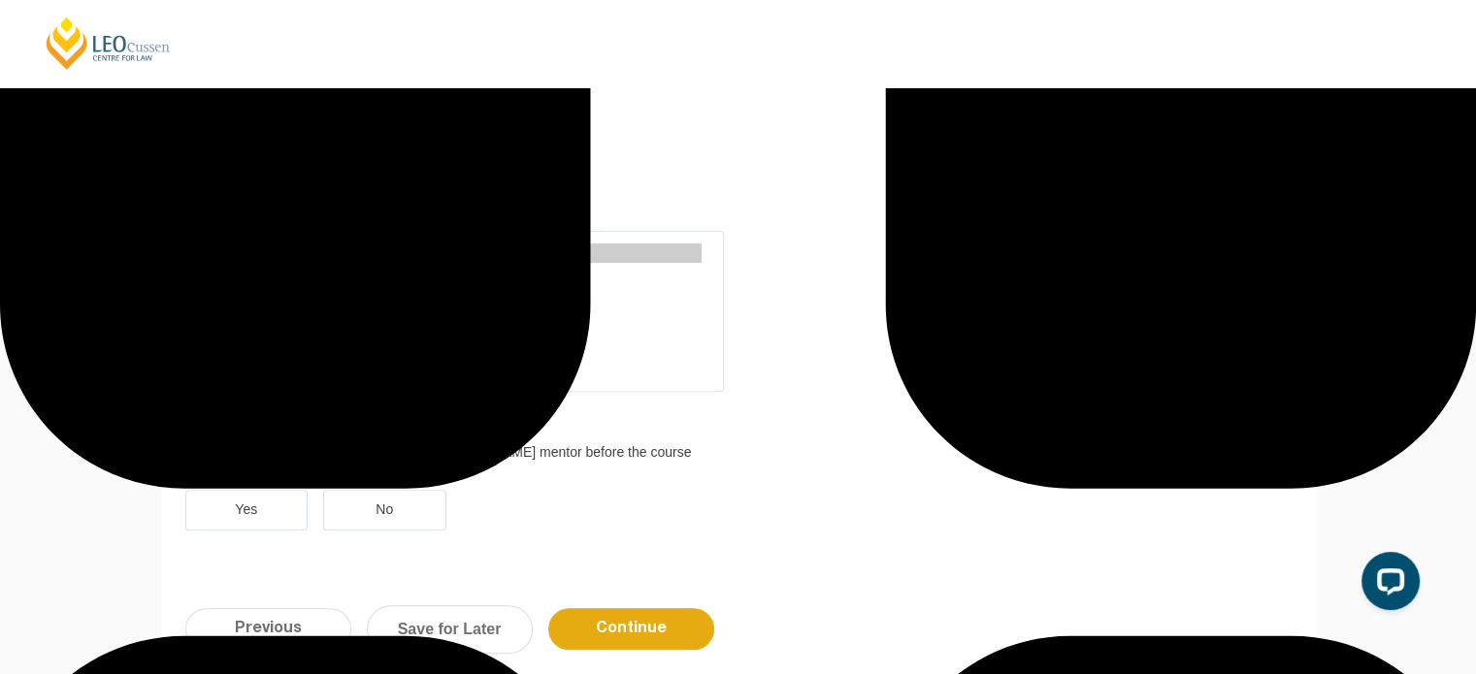
scroll to position [951, 0]
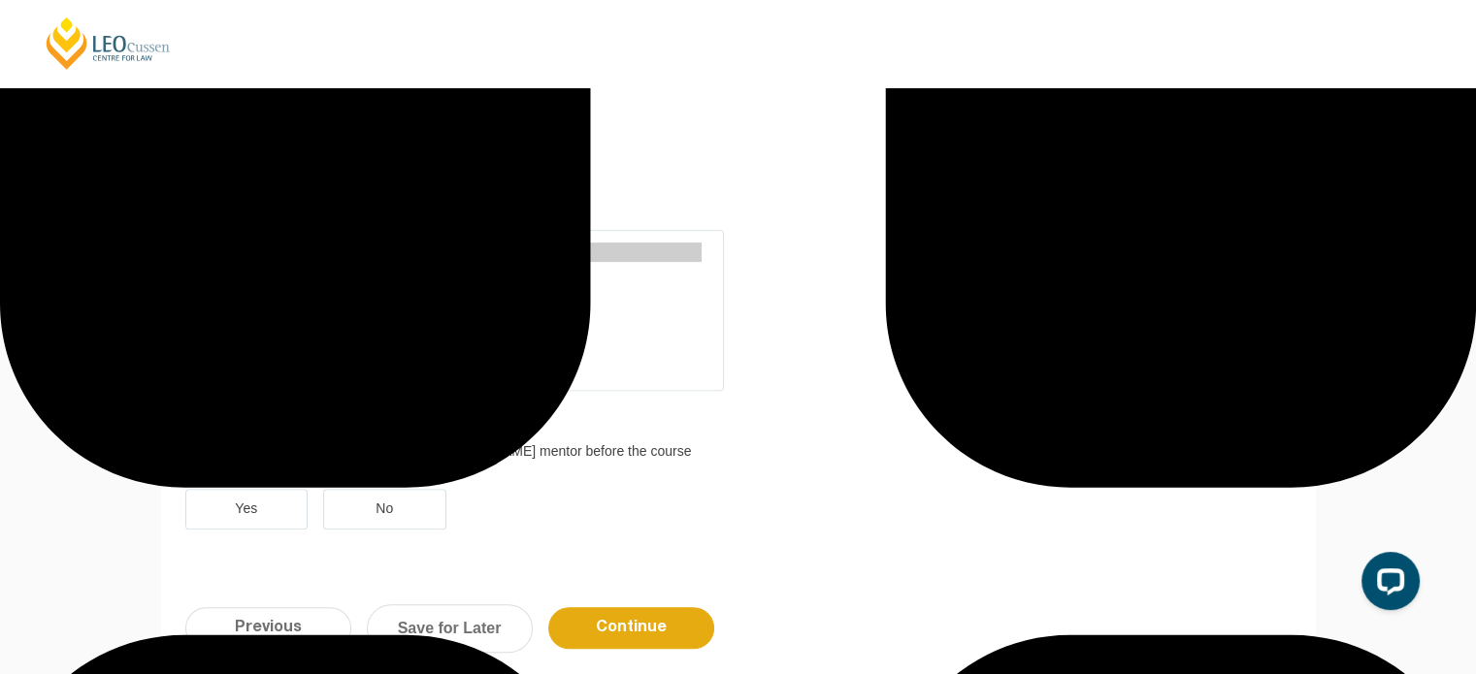
click at [349, 489] on label "No" at bounding box center [384, 509] width 123 height 41
click at [0, 0] on input "No" at bounding box center [0, 0] width 0 height 0
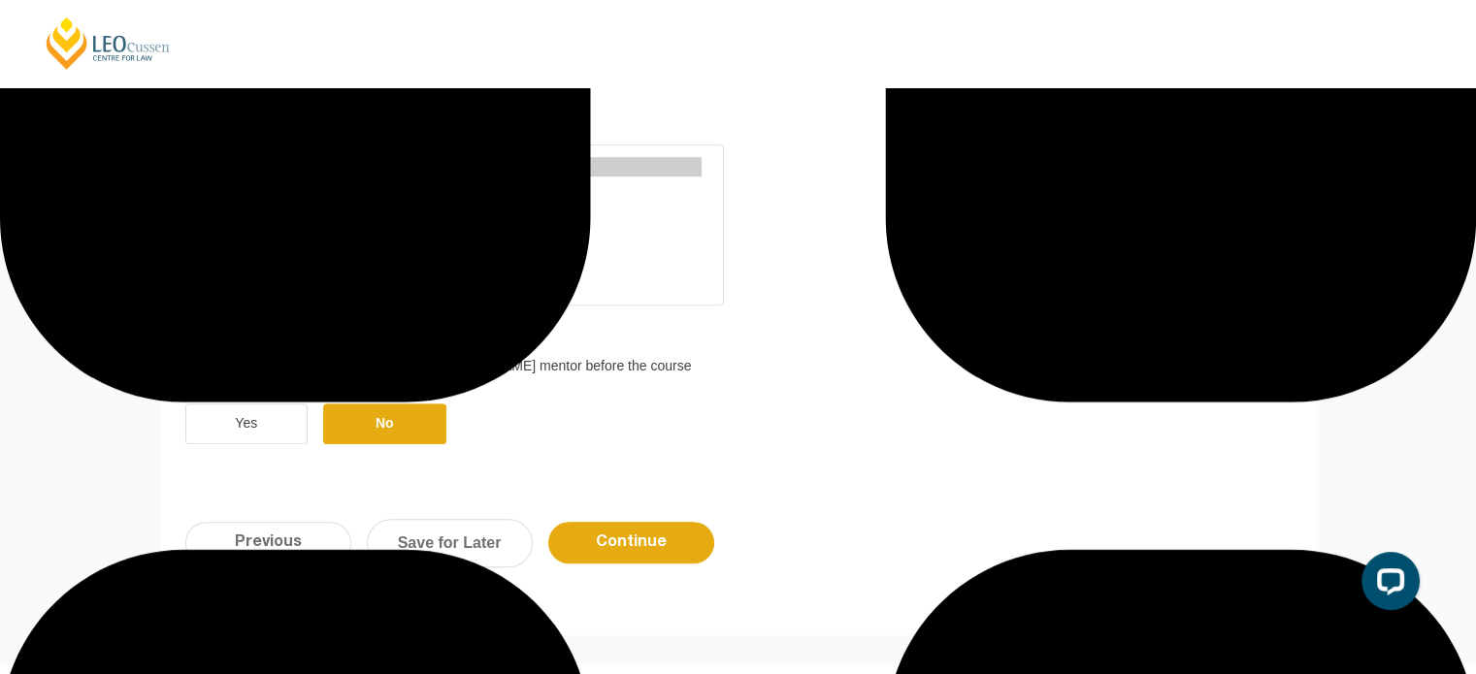
scroll to position [1095, 0]
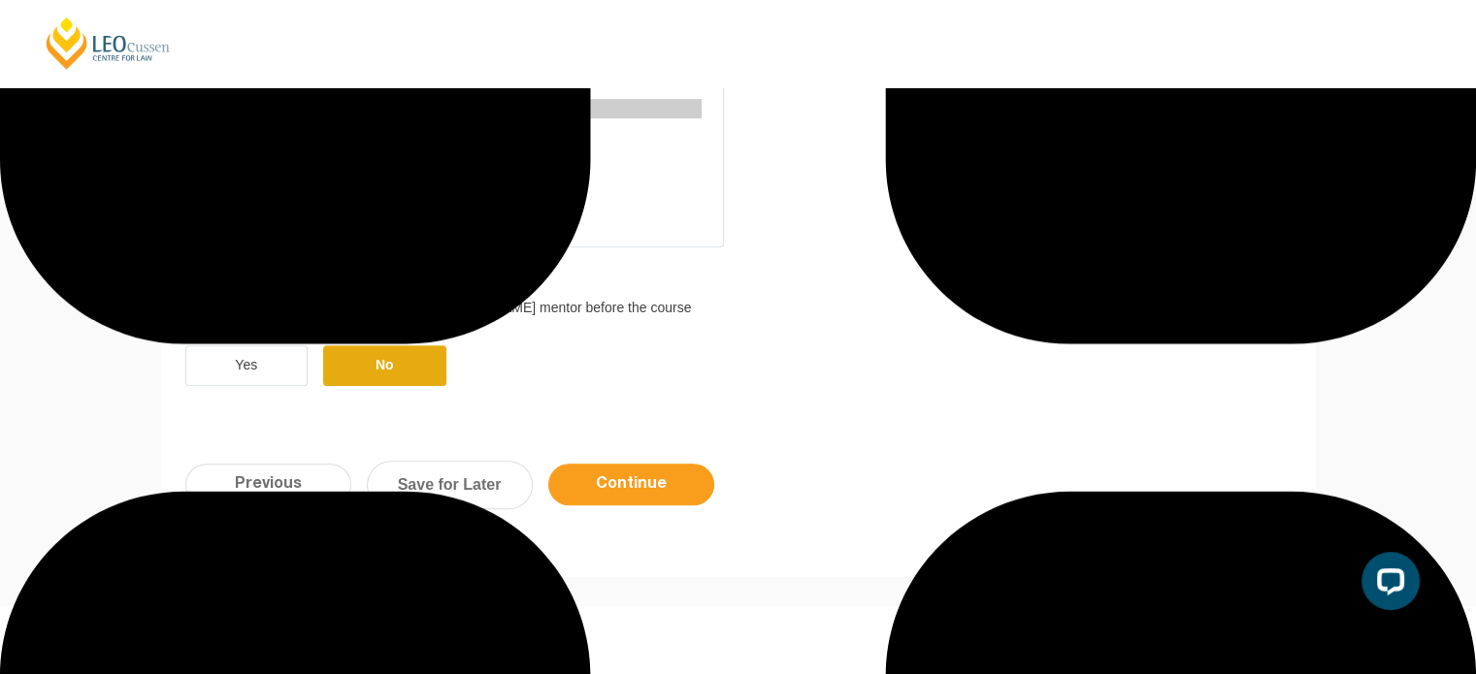
click at [598, 464] on input "Continue" at bounding box center [631, 485] width 166 height 42
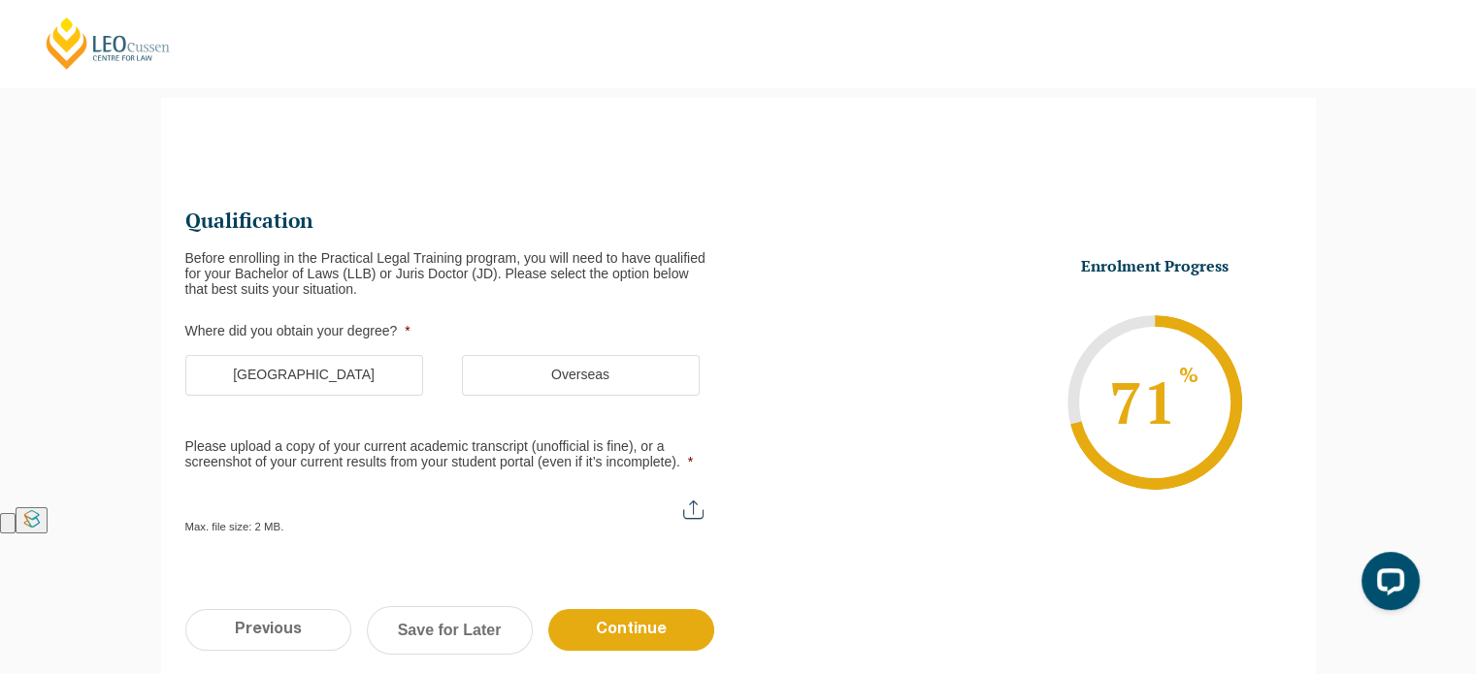
scroll to position [0, 0]
click at [395, 378] on label "[GEOGRAPHIC_DATA]" at bounding box center [304, 375] width 238 height 41
click at [0, 0] on input "[GEOGRAPHIC_DATA]" at bounding box center [0, 0] width 0 height 0
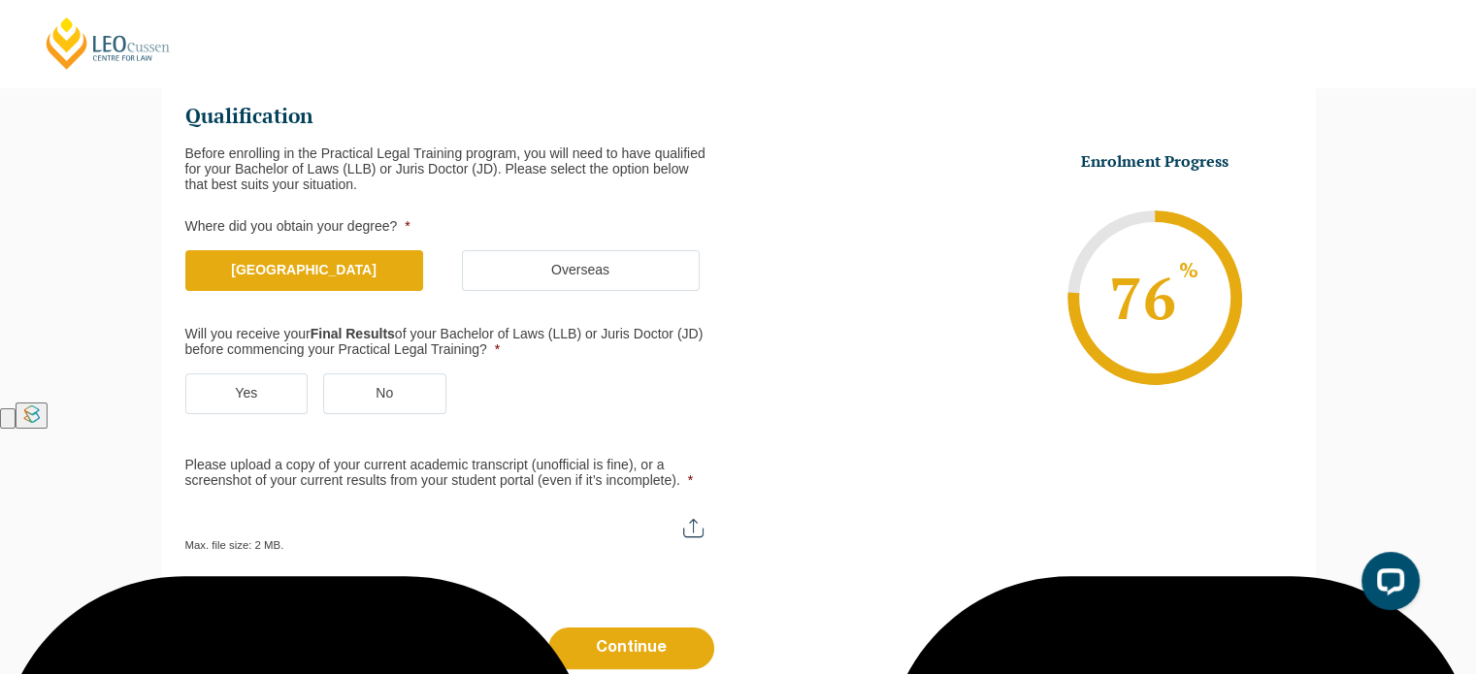
scroll to position [279, 0]
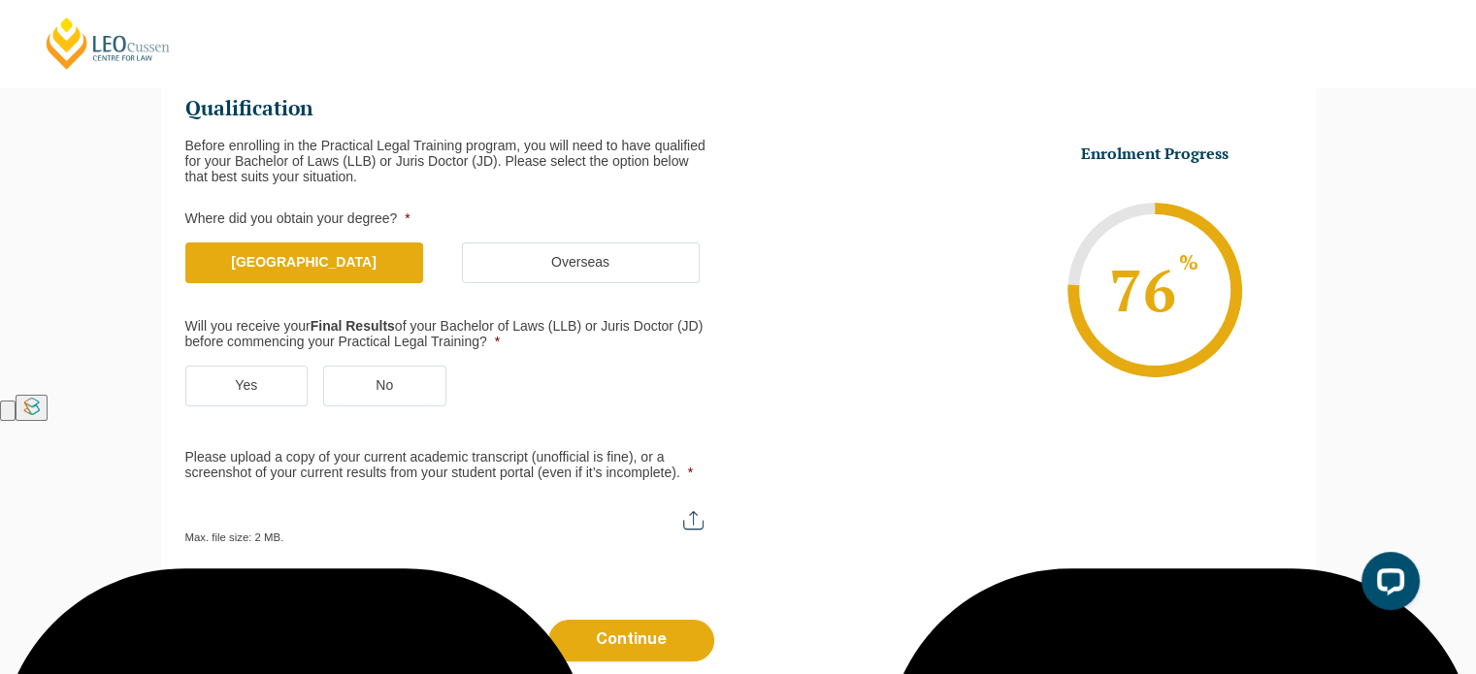
click at [286, 381] on label "Yes" at bounding box center [246, 386] width 123 height 41
click at [0, 0] on input "Yes" at bounding box center [0, 0] width 0 height 0
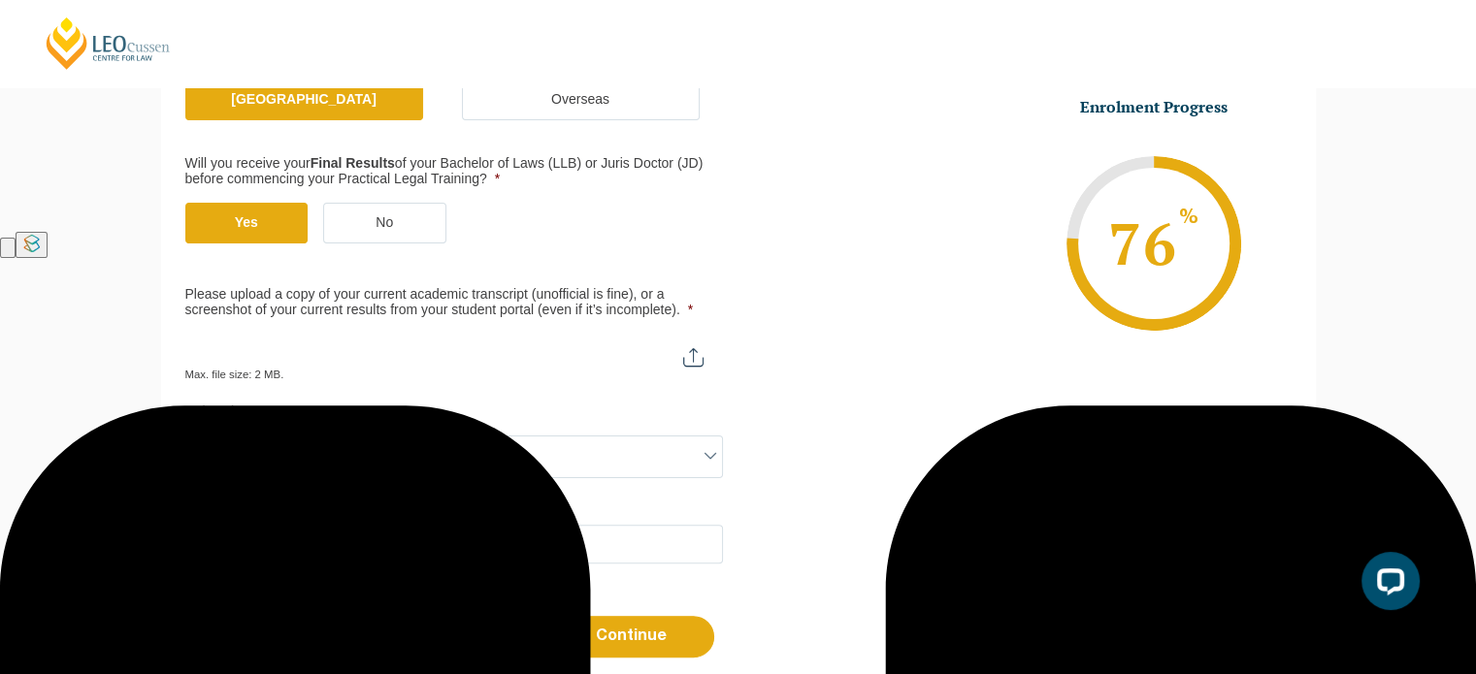
scroll to position [453, 0]
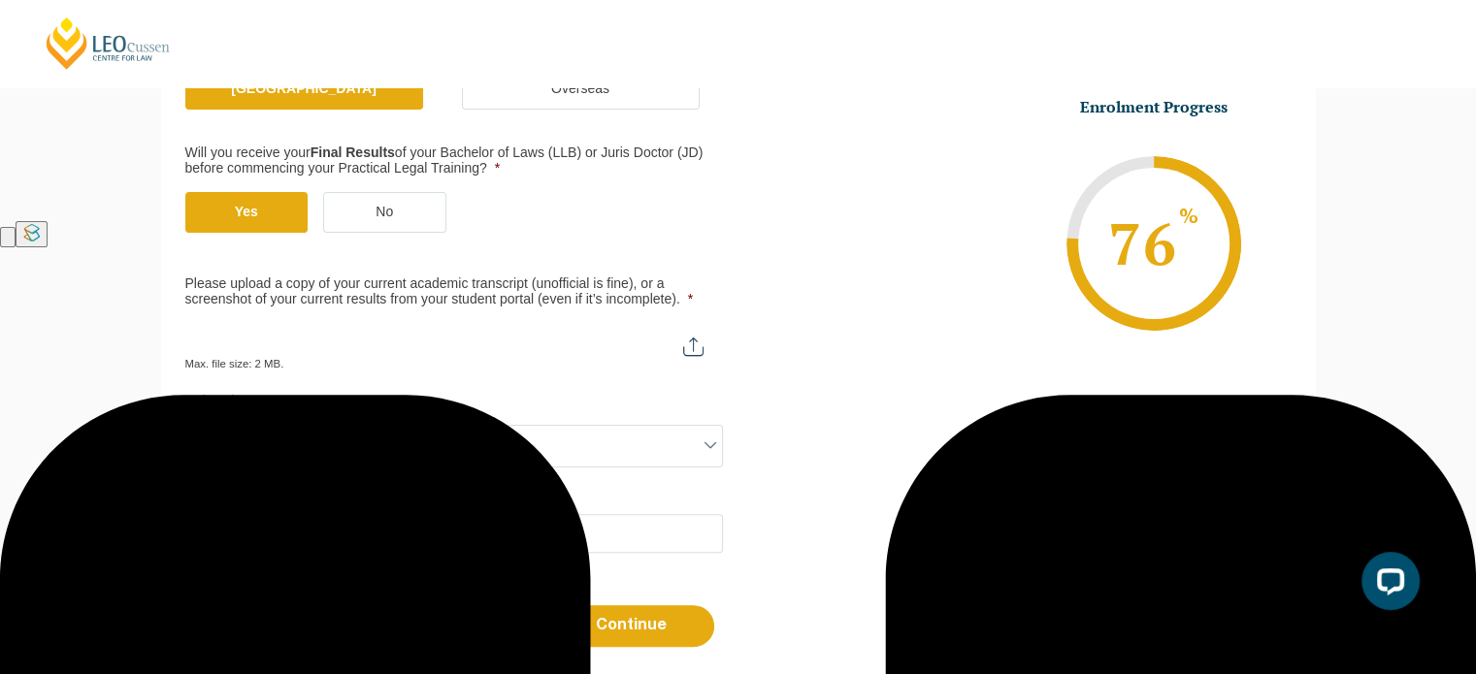
click at [706, 356] on div "Max. file size: 2 MB." at bounding box center [454, 347] width 538 height 49
click at [690, 341] on input "Please upload a copy of your current academic transcript (unofficial is fine), …" at bounding box center [454, 339] width 538 height 33
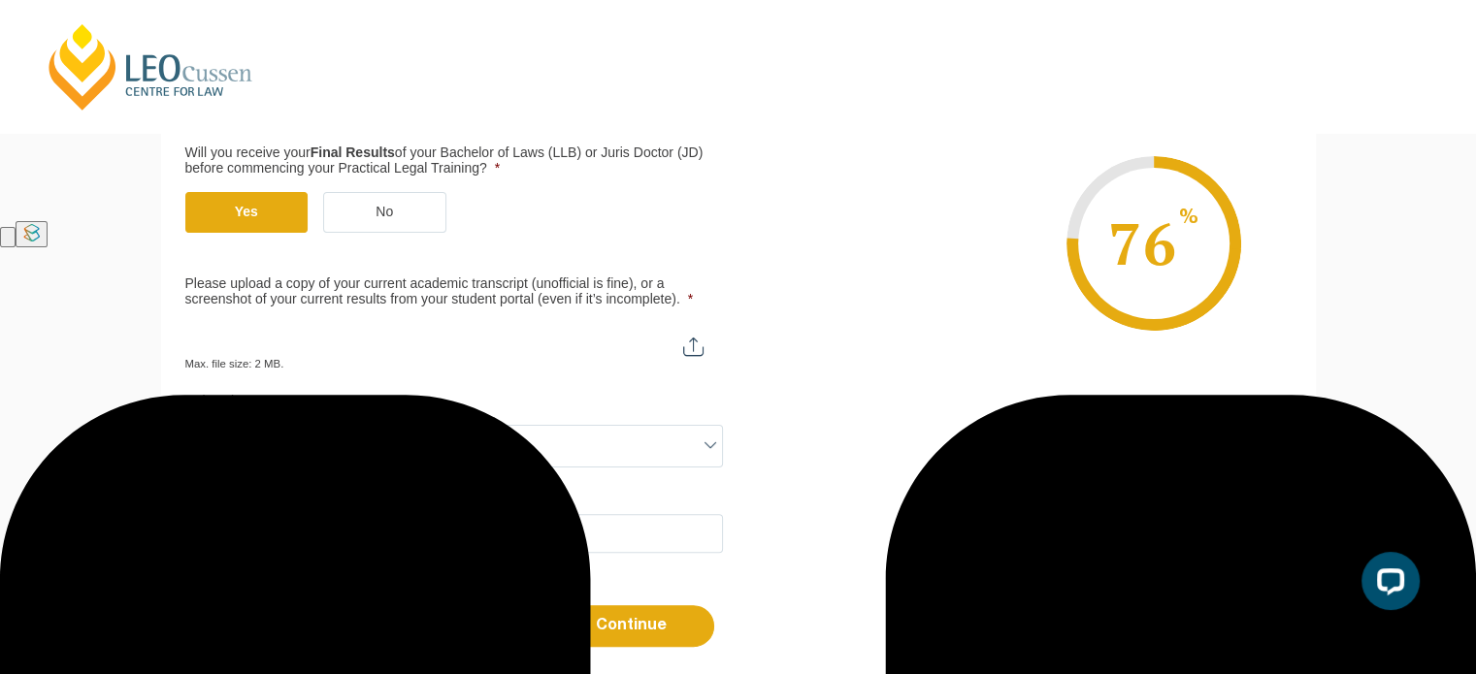
click at [580, 345] on input "Please upload a copy of your current academic transcript (unofficial is fine), …" at bounding box center [454, 339] width 538 height 33
type input "C:\fakepath\[PERSON_NAME]'s Transcript 2025.png"
click at [428, 448] on span "Please select...*" at bounding box center [454, 446] width 536 height 41
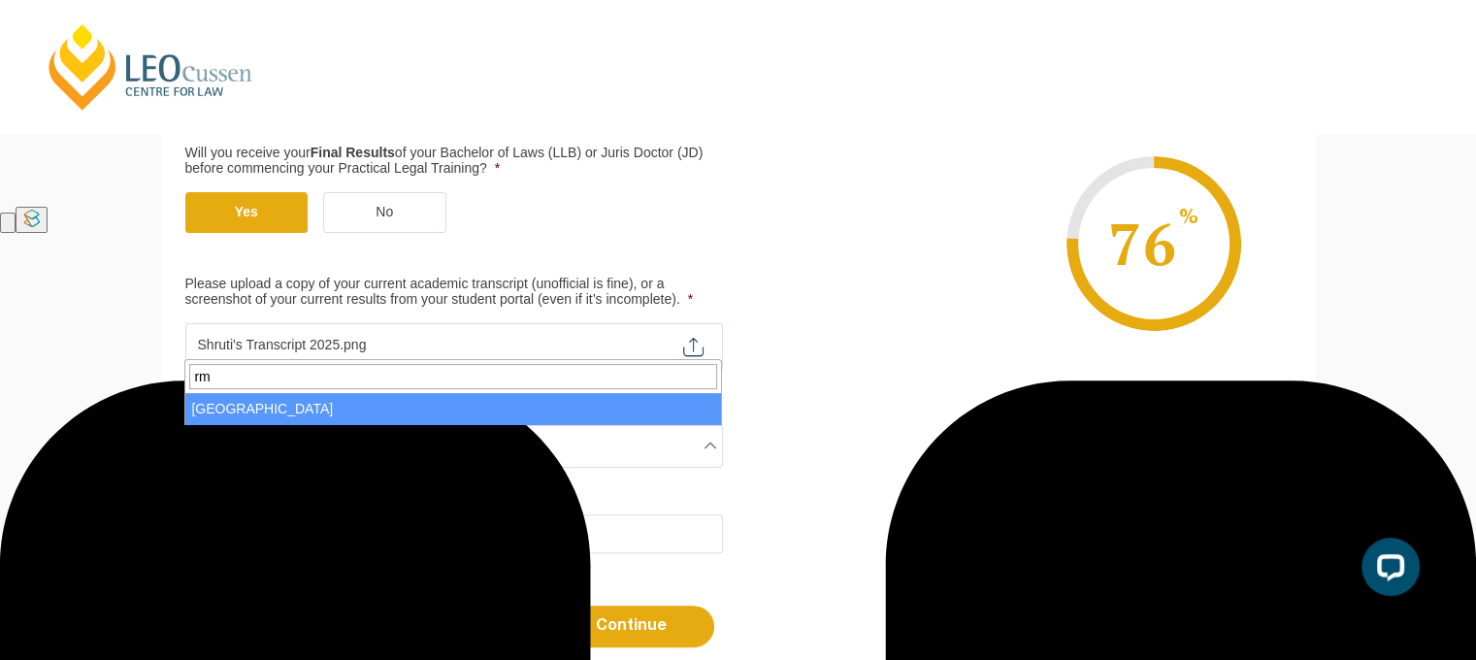
type input "rmi"
select select "[GEOGRAPHIC_DATA]"
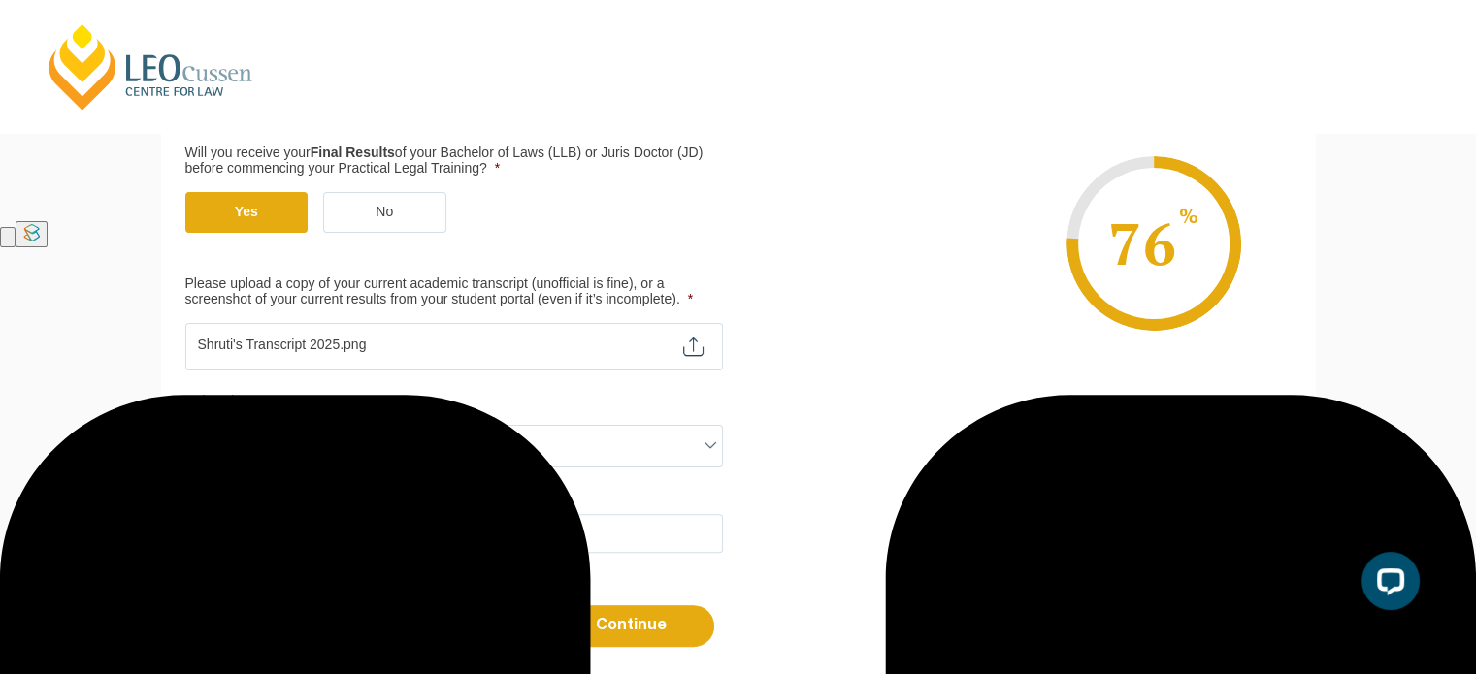
click at [315, 535] on input "Expected Date of Final Results *" at bounding box center [454, 533] width 538 height 39
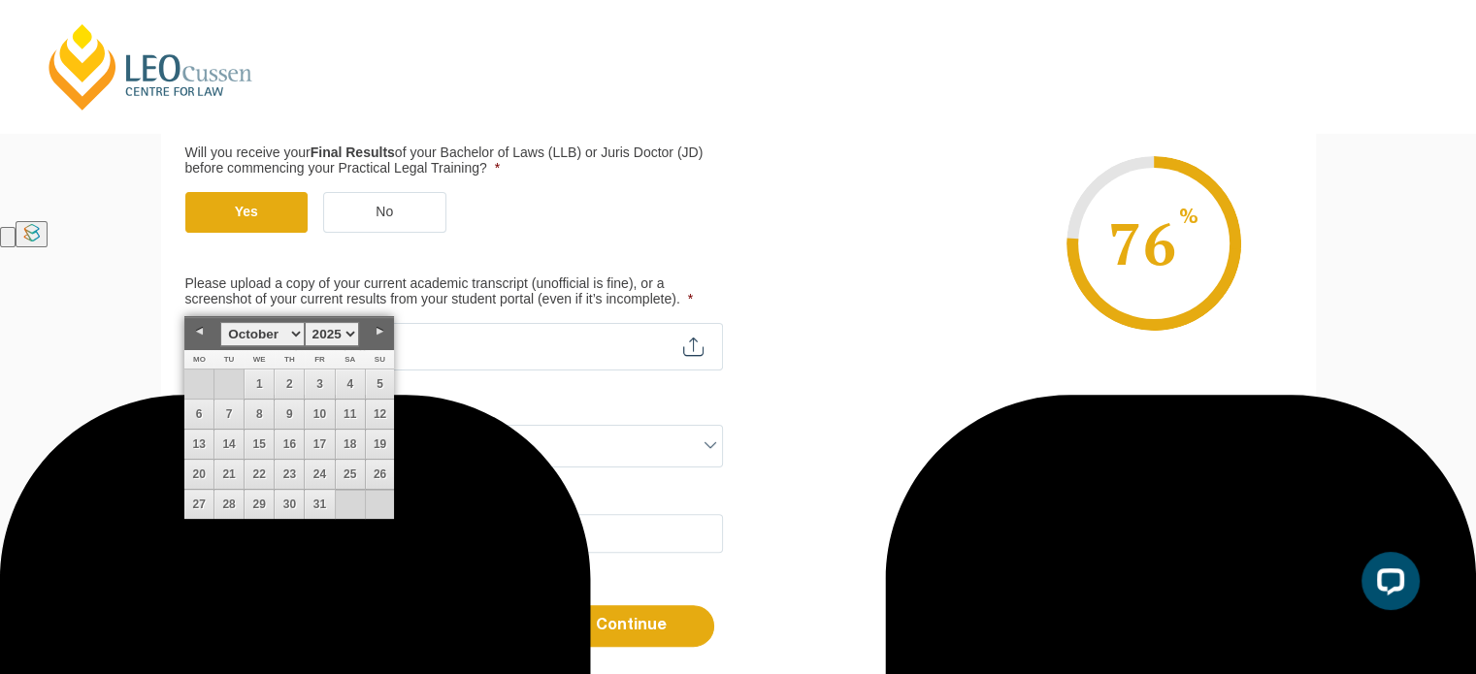
click at [287, 335] on select "January February March April May June July August September October November De…" at bounding box center [261, 334] width 83 height 24
click at [200, 380] on link "1" at bounding box center [198, 384] width 29 height 29
type input "[DATE]"
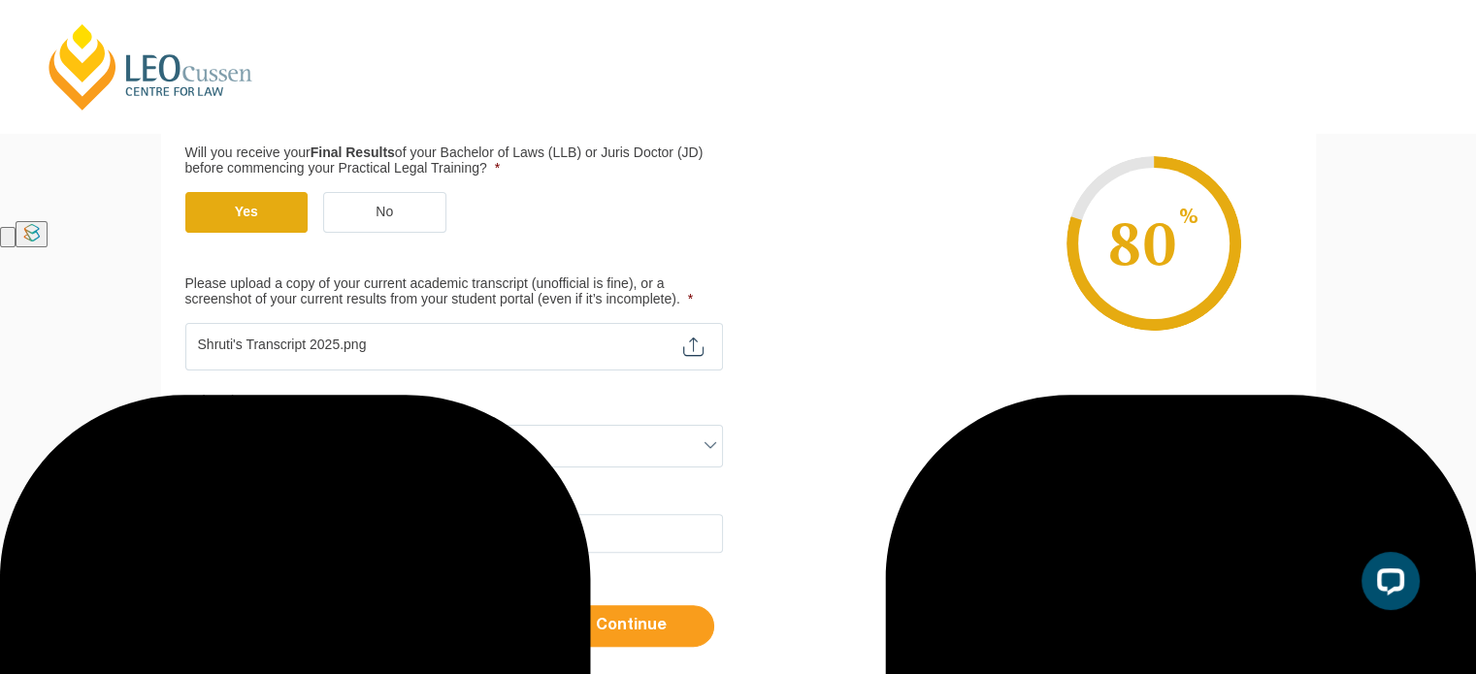
click at [673, 630] on input "Continue" at bounding box center [631, 627] width 166 height 42
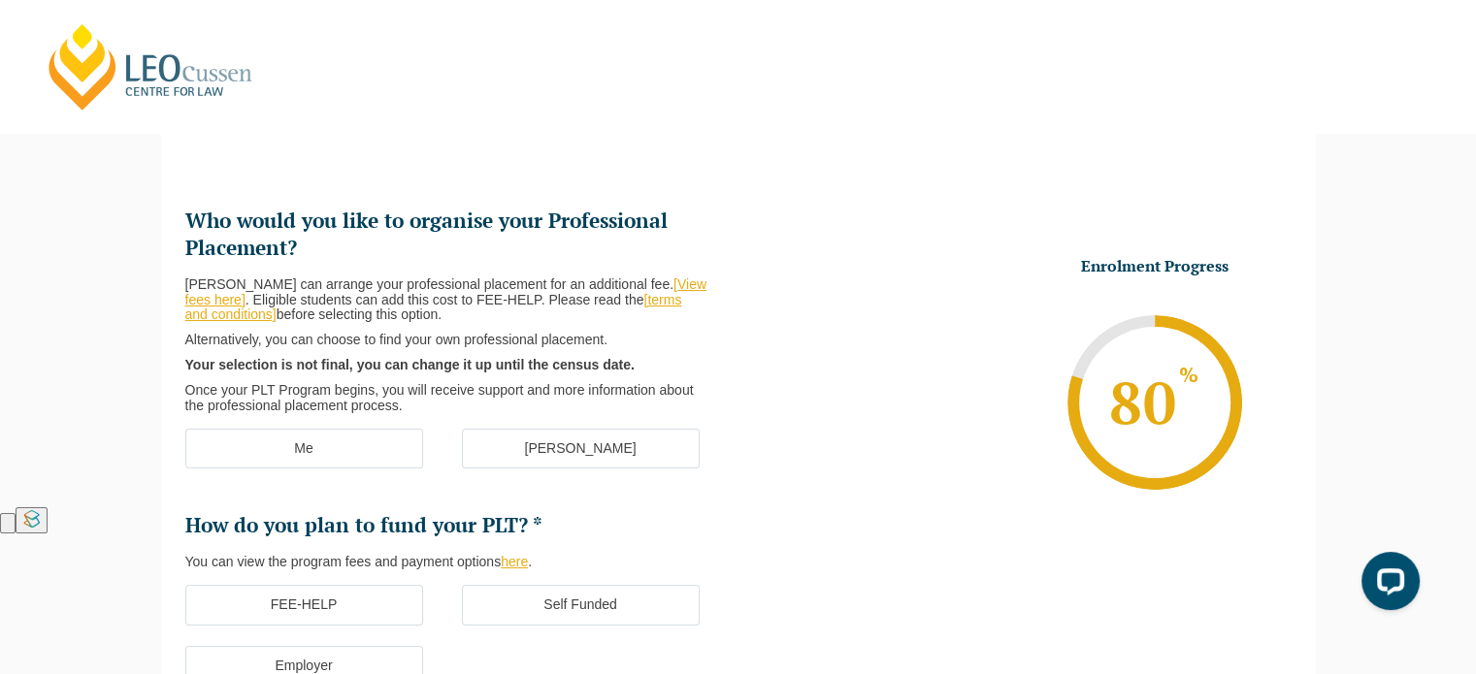
scroll to position [0, 0]
click at [536, 434] on label "[PERSON_NAME]" at bounding box center [581, 449] width 238 height 41
click at [0, 0] on input "[PERSON_NAME]" at bounding box center [0, 0] width 0 height 0
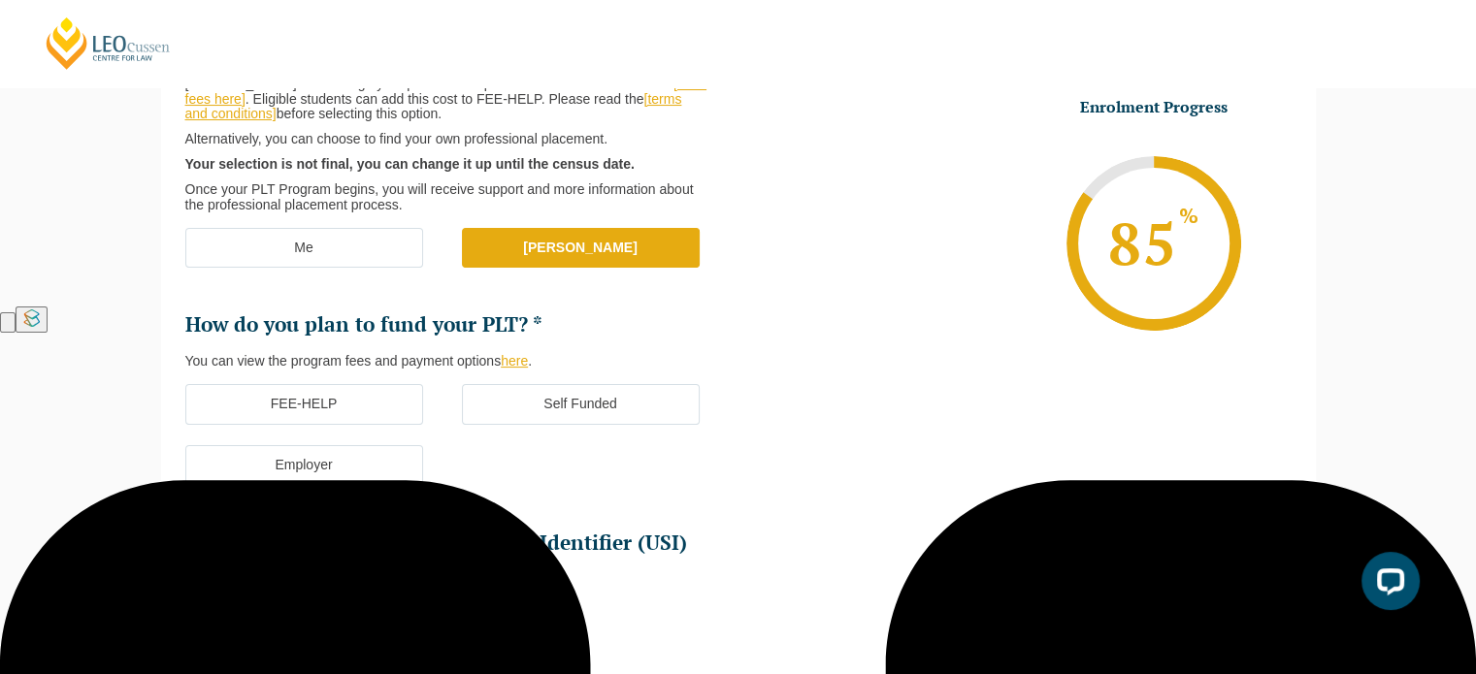
scroll to position [370, 0]
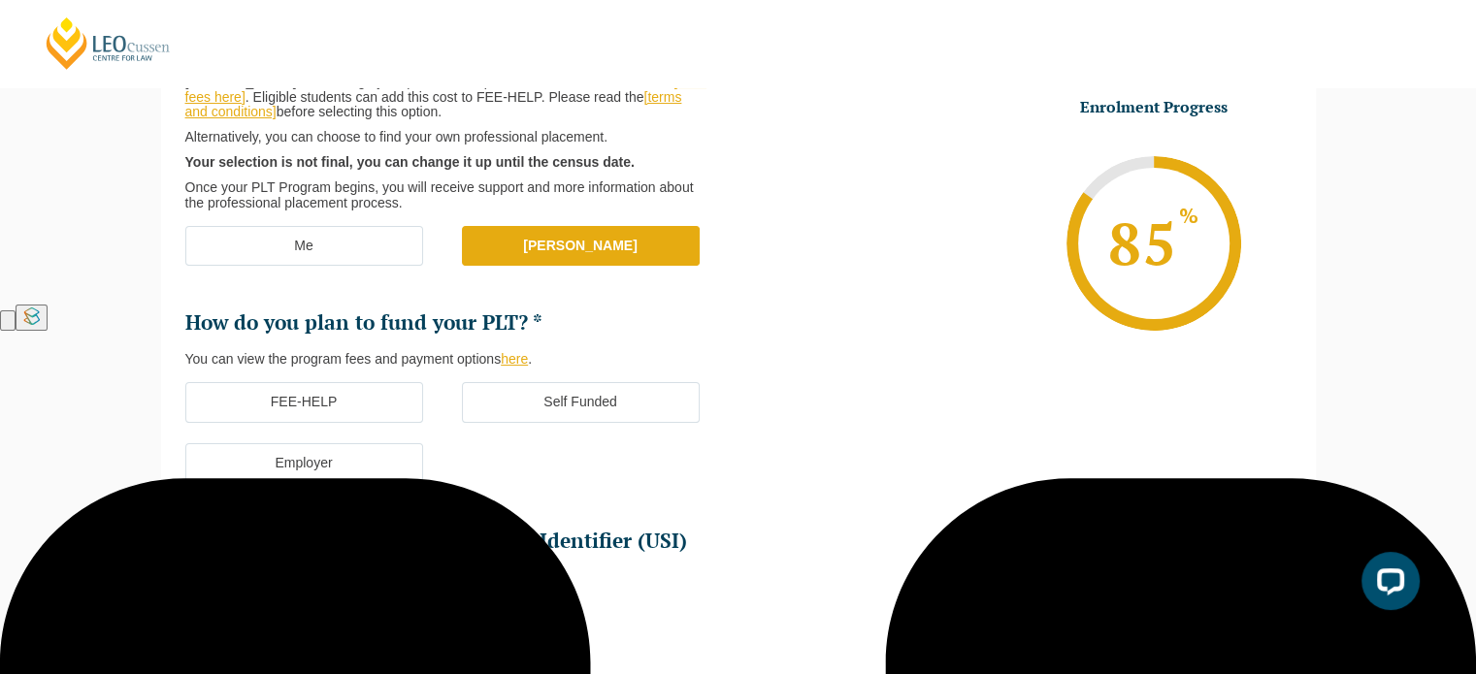
click at [385, 398] on label "FEE-HELP" at bounding box center [304, 402] width 238 height 41
click at [0, 0] on input "FEE-HELP" at bounding box center [0, 0] width 0 height 0
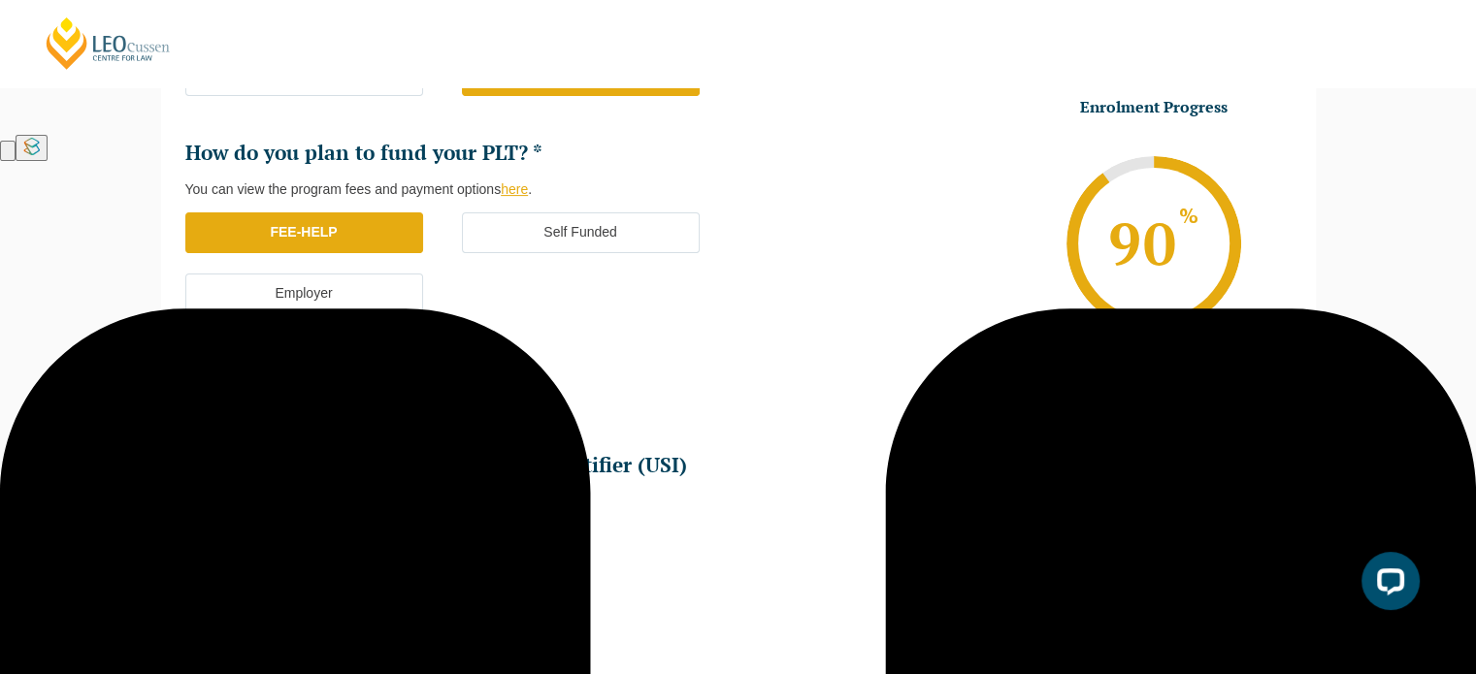
scroll to position [541, 0]
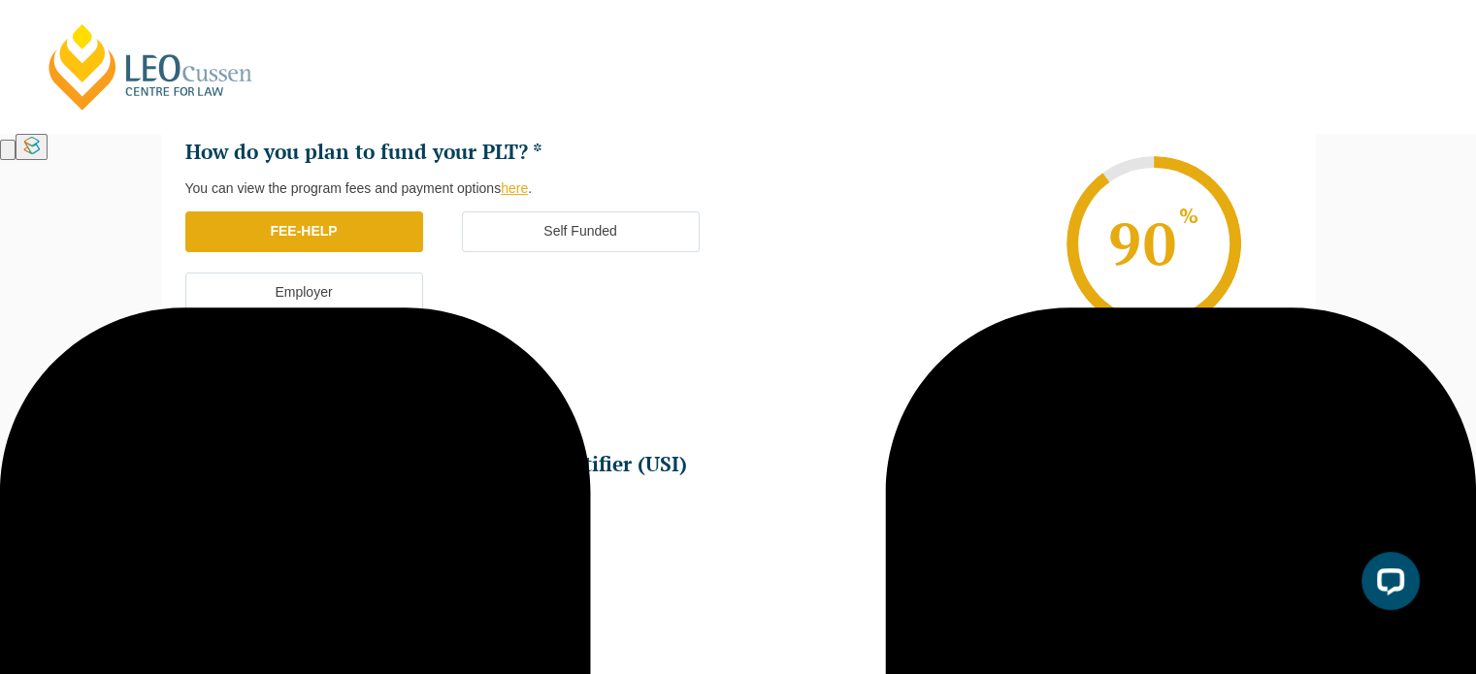
click at [252, 381] on input "Tax File Number (TFN)* *" at bounding box center [315, 381] width 261 height 39
paste input "6447440"
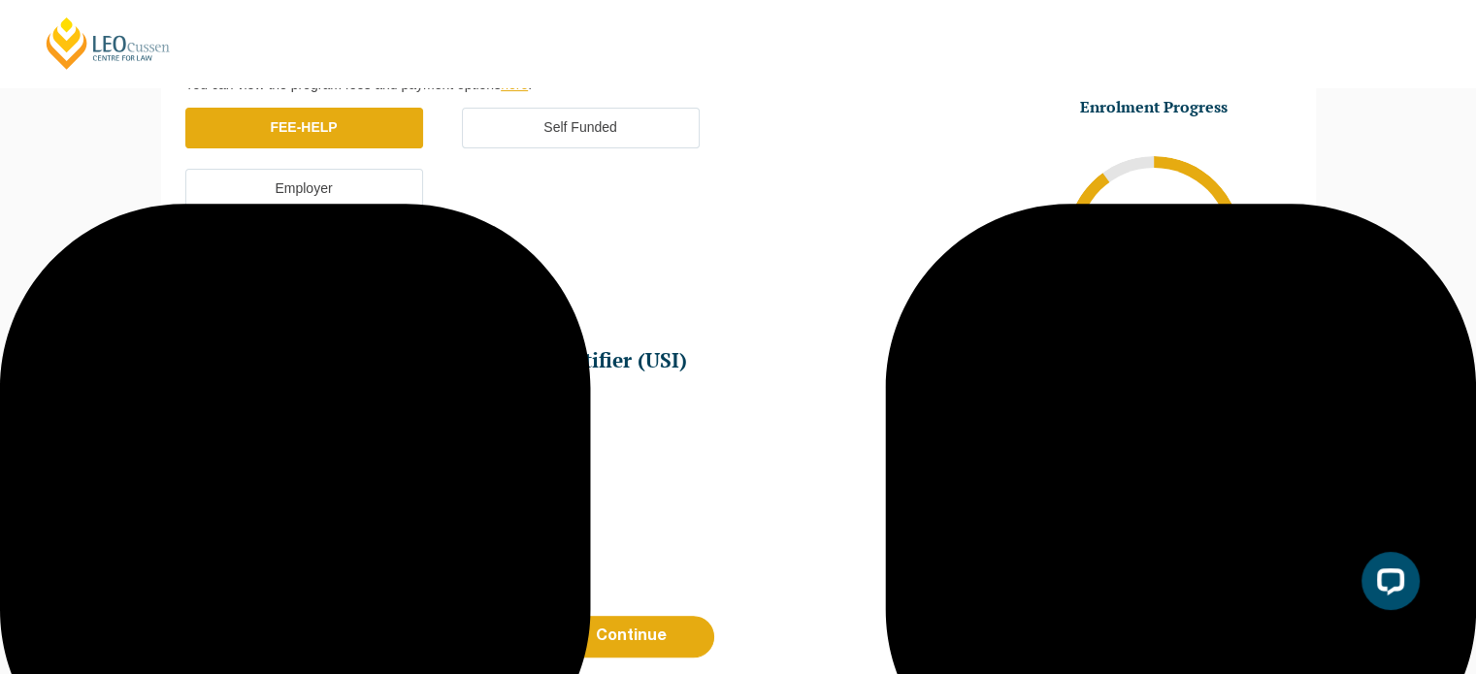
scroll to position [657, 0]
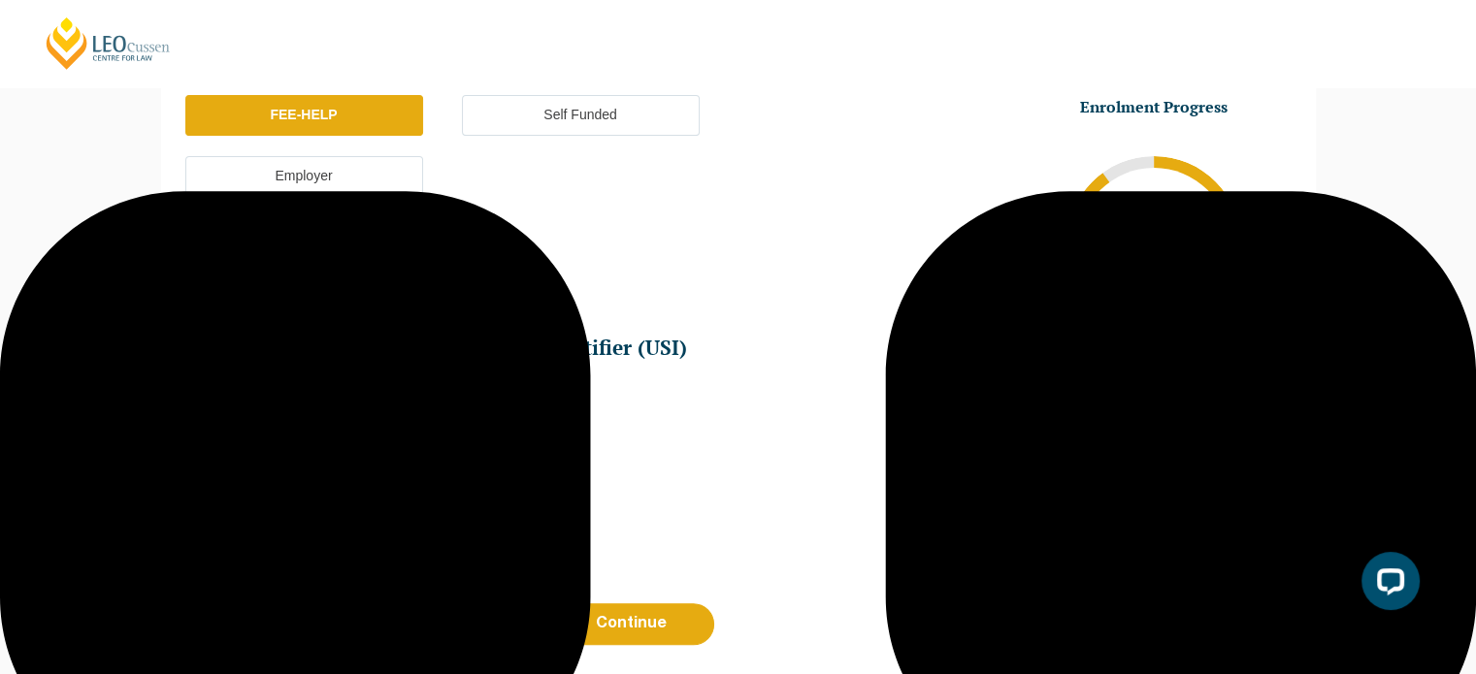
type input "6447440"
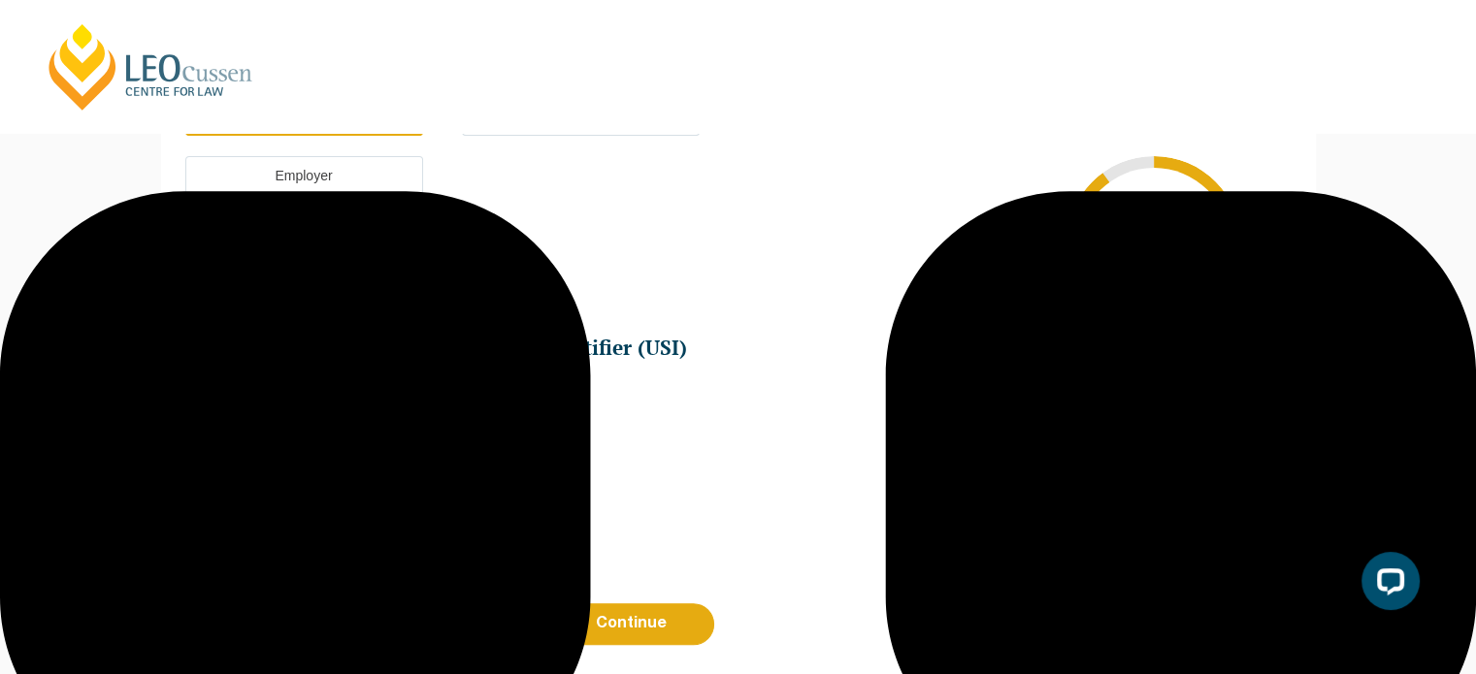
click at [198, 409] on input "Please provide your Unique Student Identifier (USI) *" at bounding box center [315, 397] width 261 height 39
type input "SFNL7Z7LUF"
click at [600, 620] on input "Continue" at bounding box center [631, 625] width 166 height 42
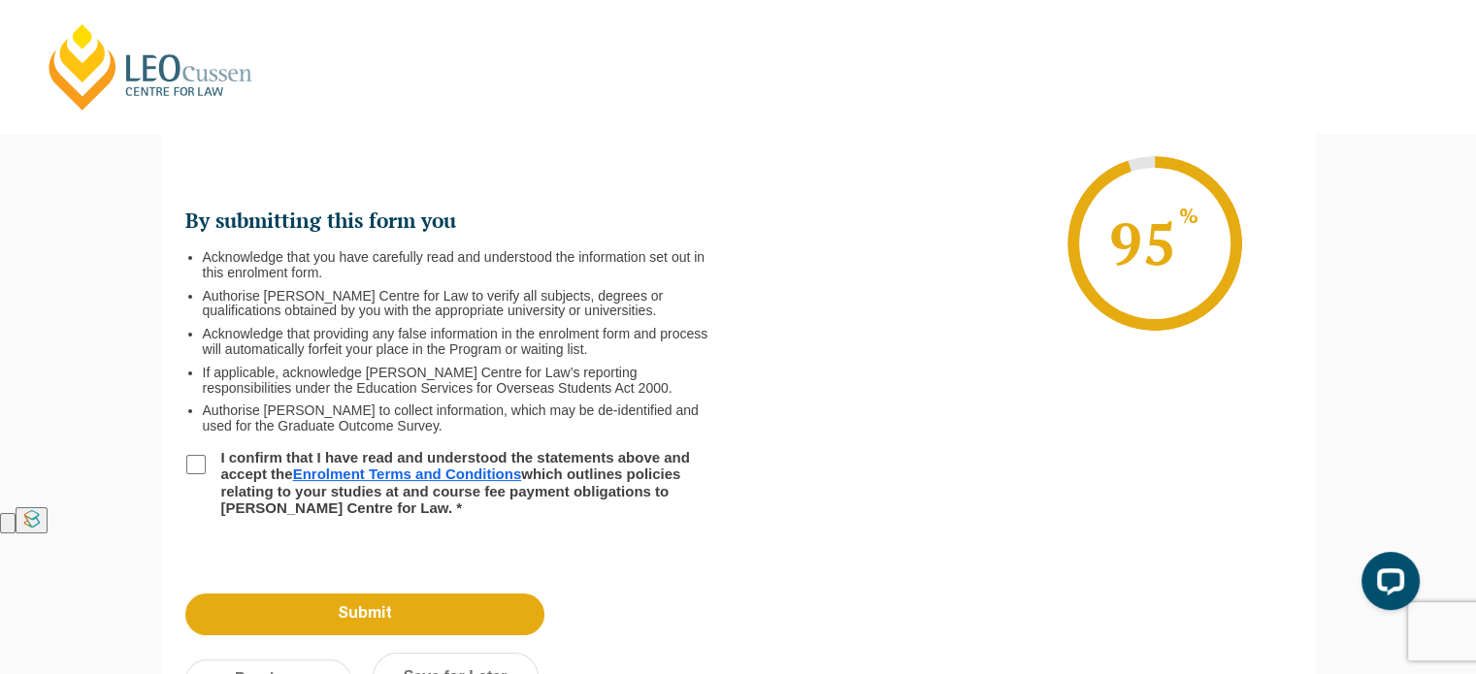
scroll to position [0, 0]
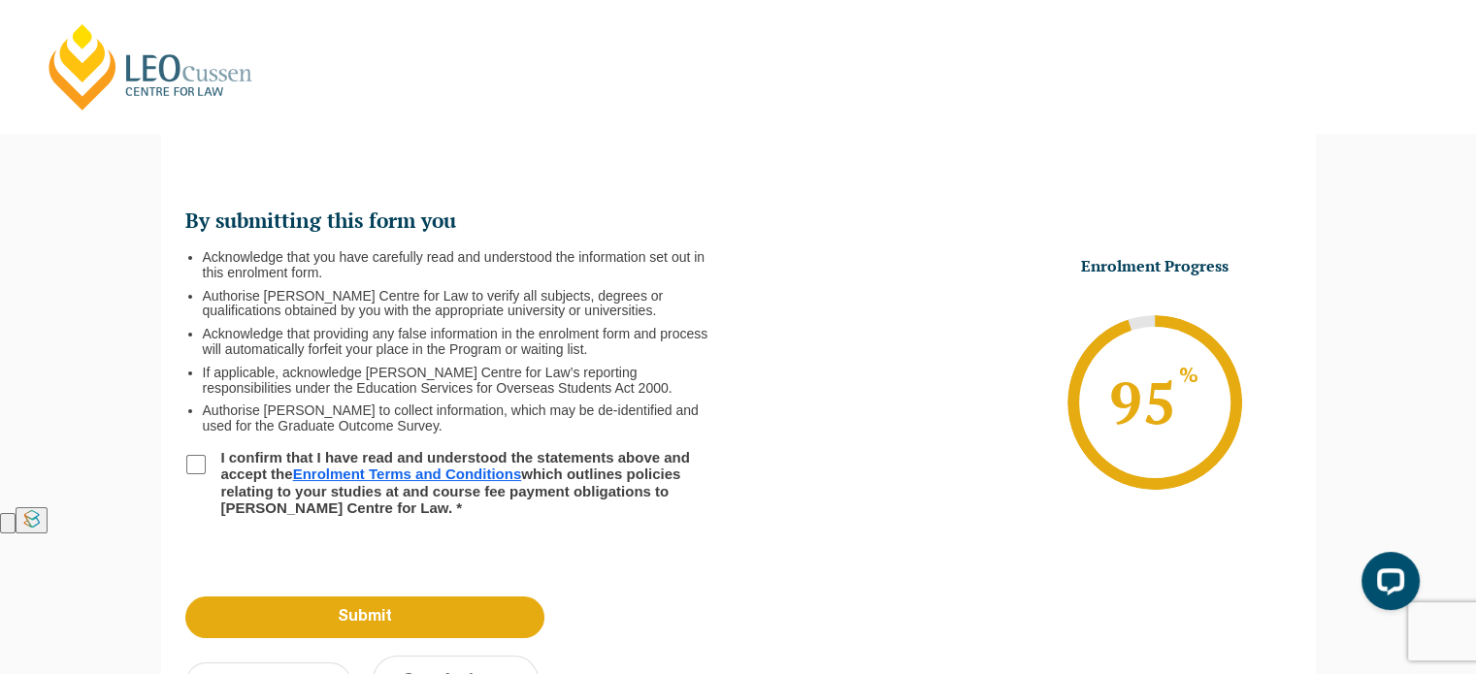
click at [193, 463] on input "I confirm that I have read and understood the statements above and accept the E…" at bounding box center [195, 464] width 19 height 19
checkbox input "true"
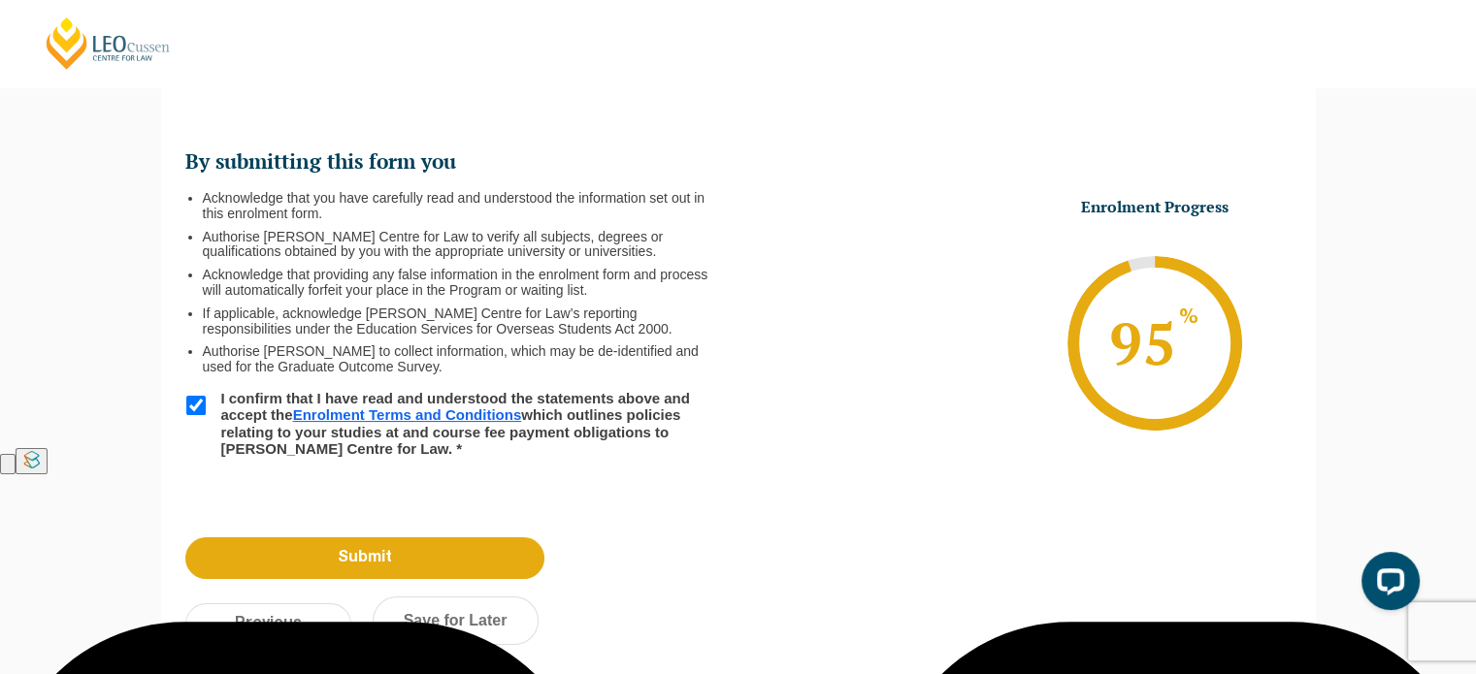
scroll to position [228, 0]
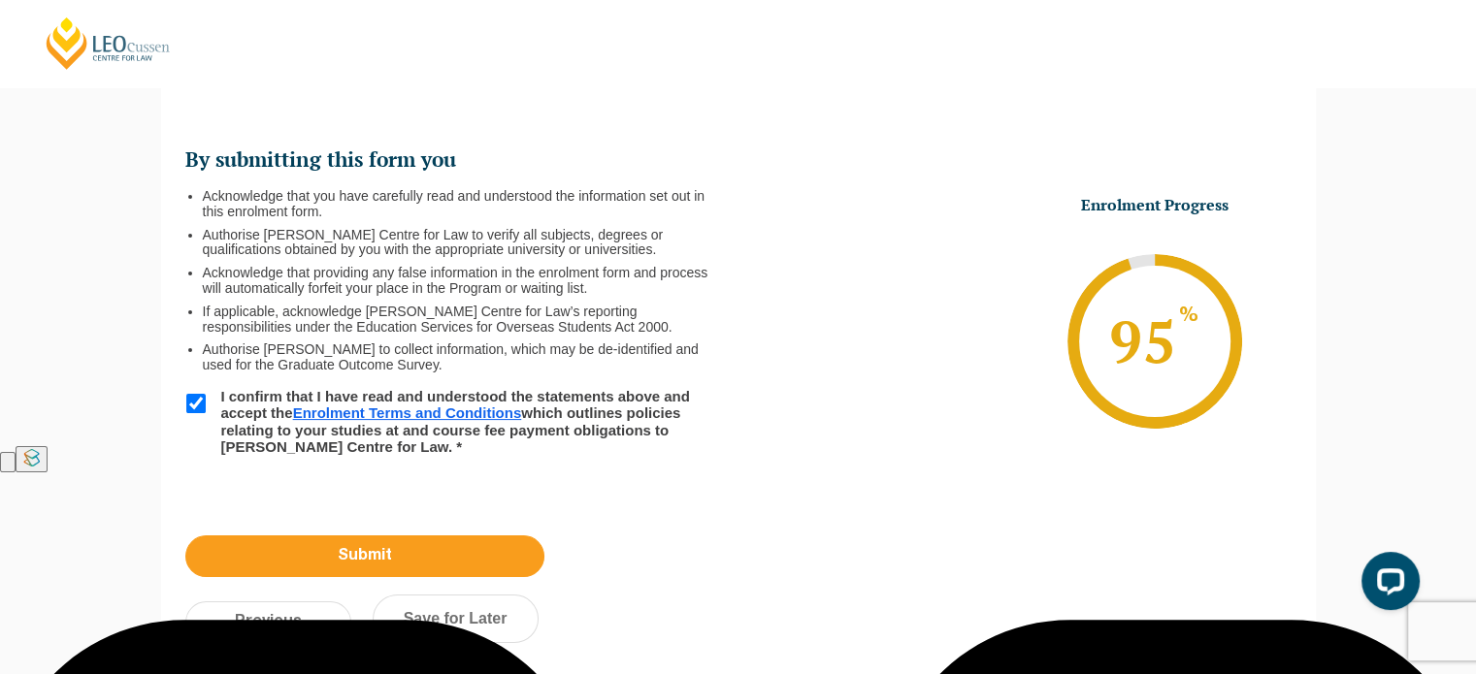
click at [293, 548] on input "Submit" at bounding box center [364, 557] width 359 height 42
